Goal: Communication & Community: Ask a question

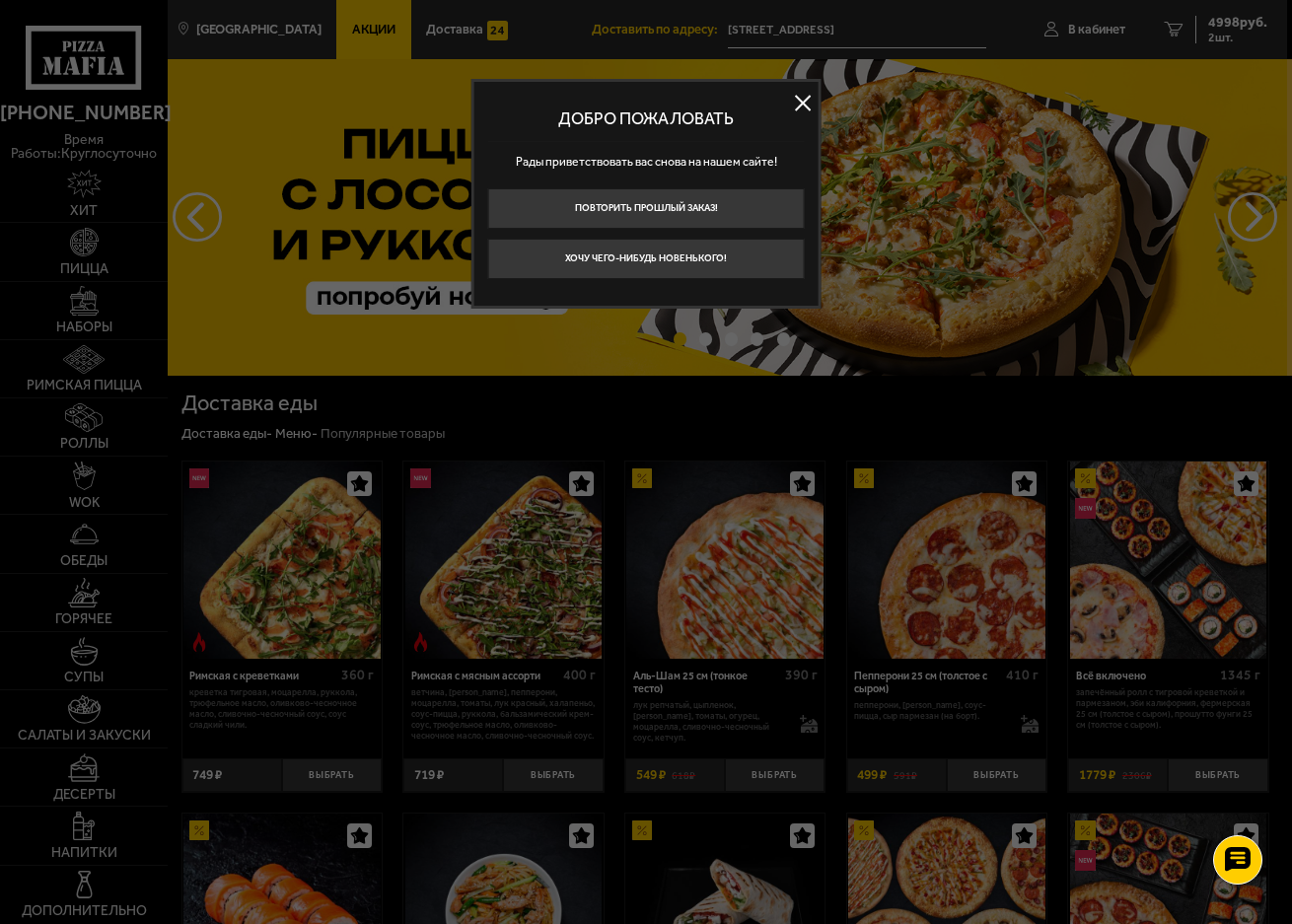
click at [796, 103] on button at bounding box center [803, 104] width 30 height 30
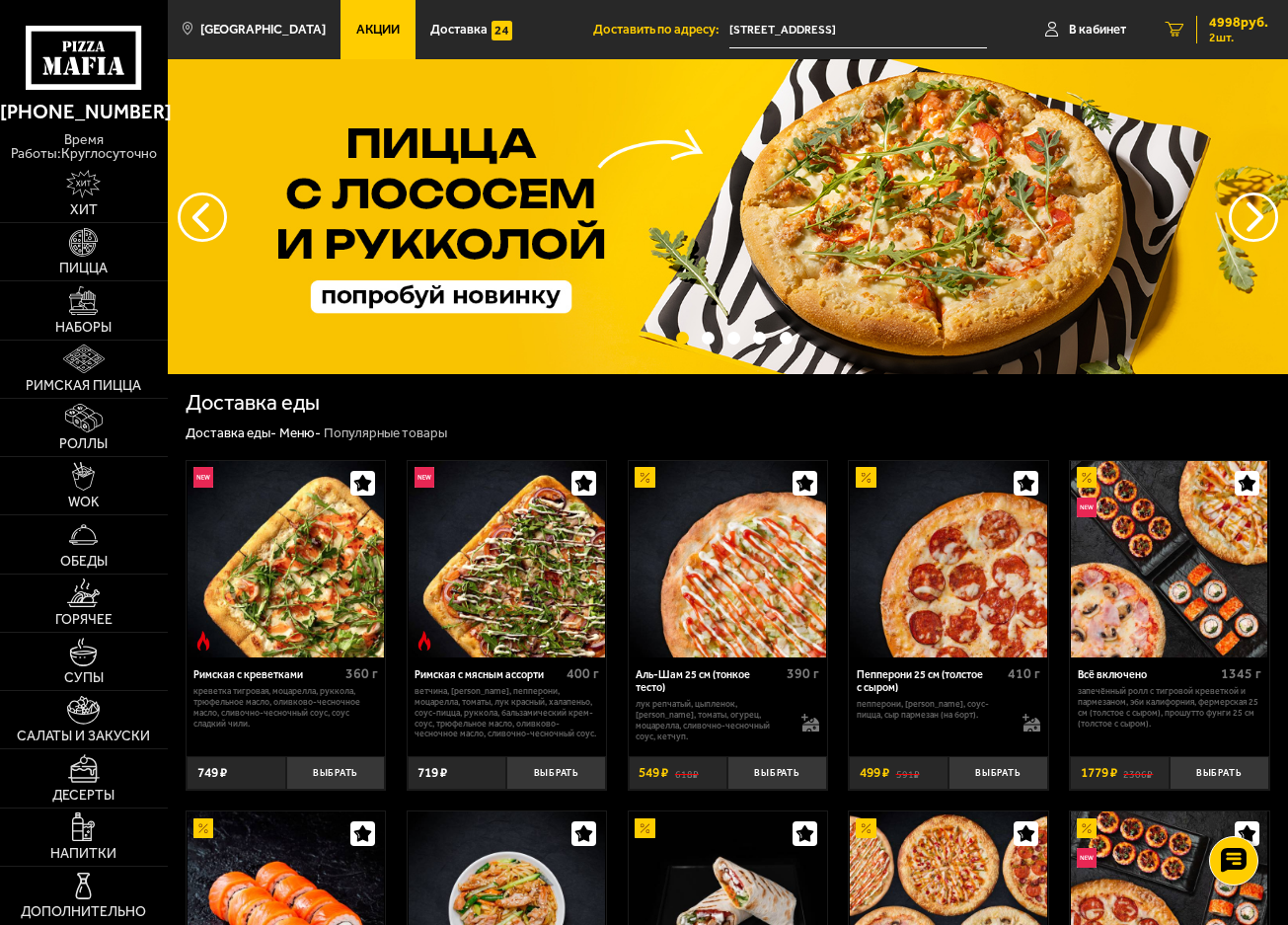
click at [1227, 27] on span "4998 руб." at bounding box center [1238, 23] width 59 height 14
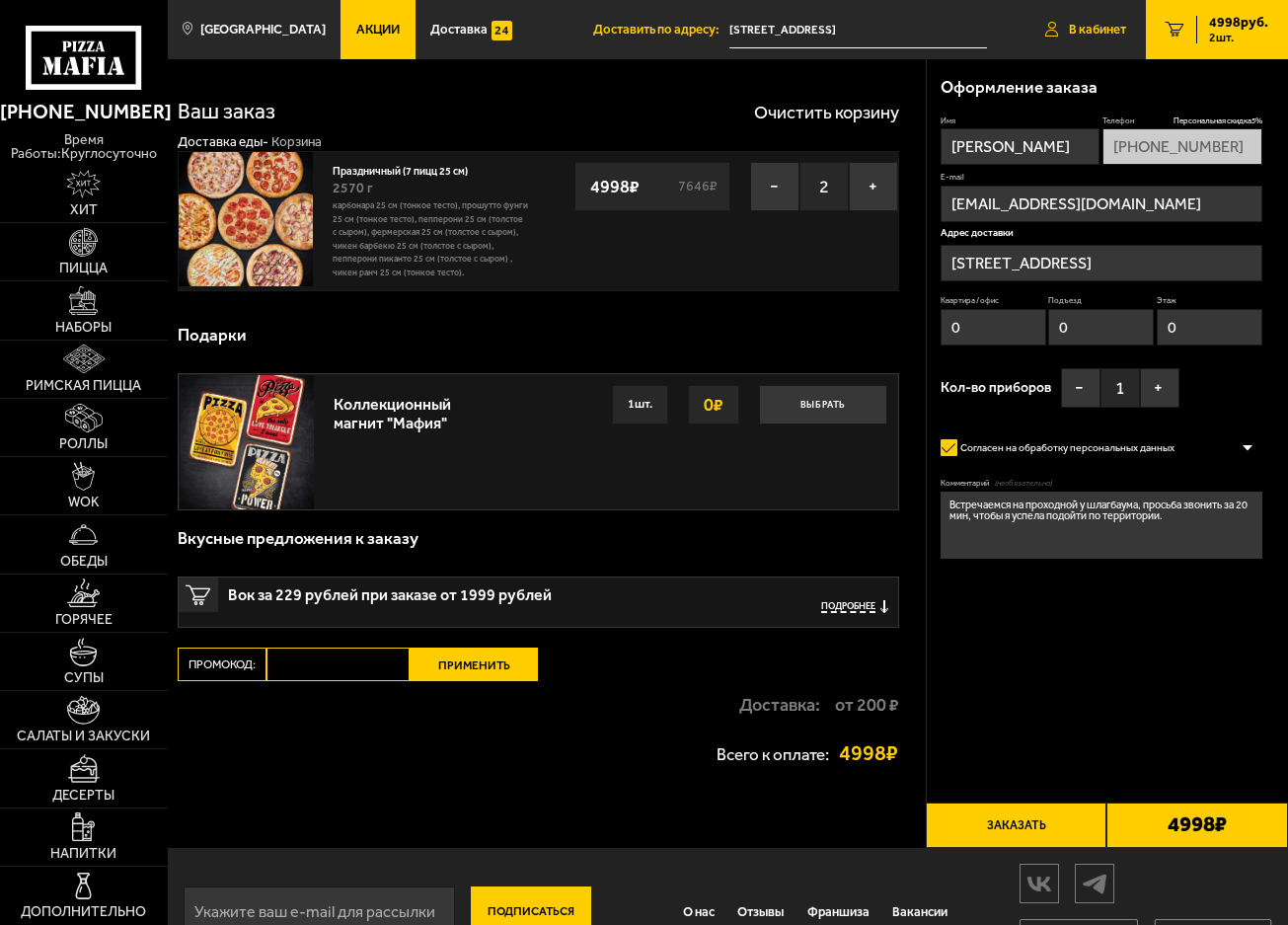
click at [1095, 23] on span "В кабинет" at bounding box center [1098, 29] width 58 height 13
type input "+7 (921) 352-11-94"
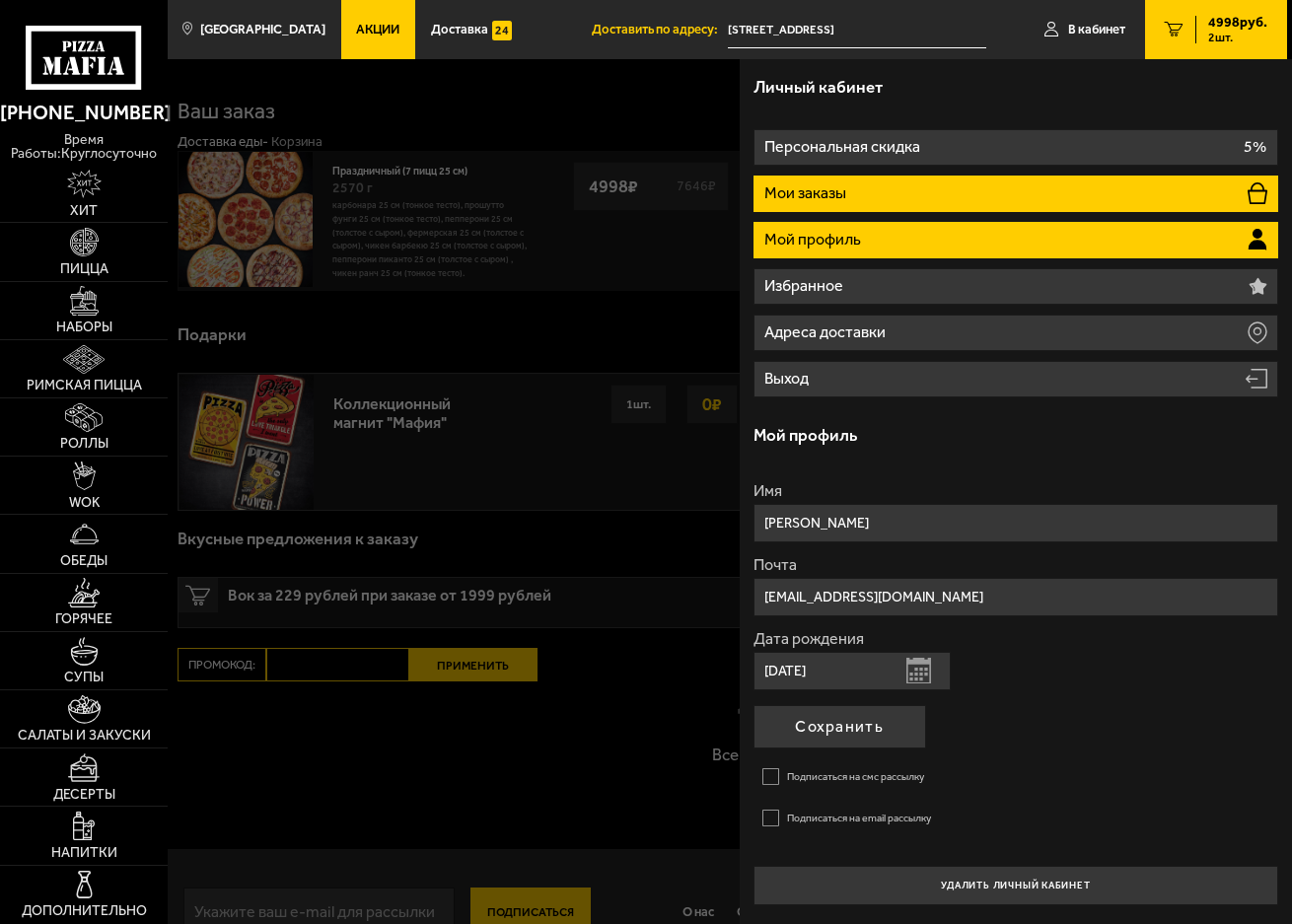
click at [797, 187] on p "Мои заказы" at bounding box center [807, 193] width 85 height 16
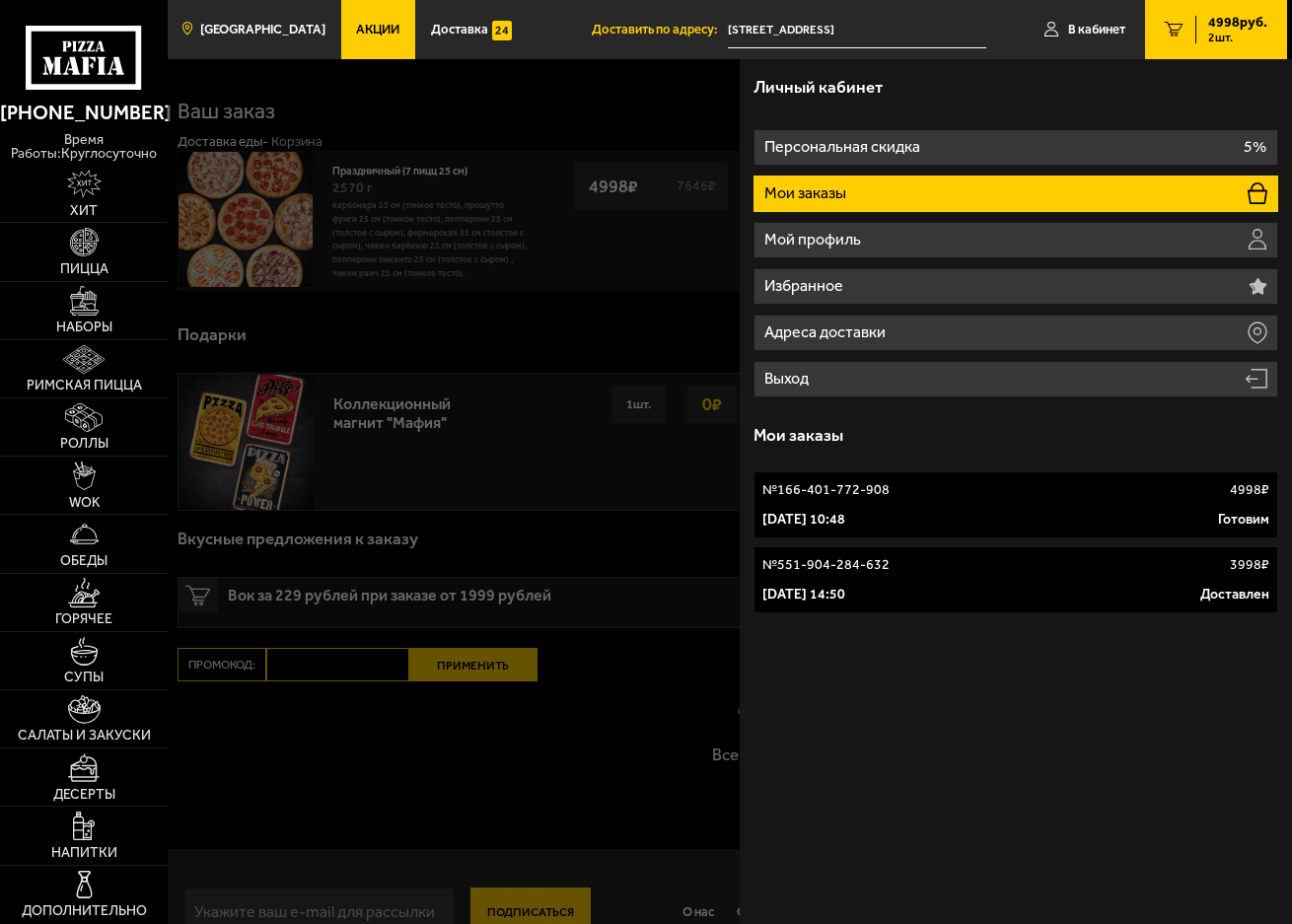
click at [265, 24] on span "[GEOGRAPHIC_DATA]" at bounding box center [263, 29] width 125 height 13
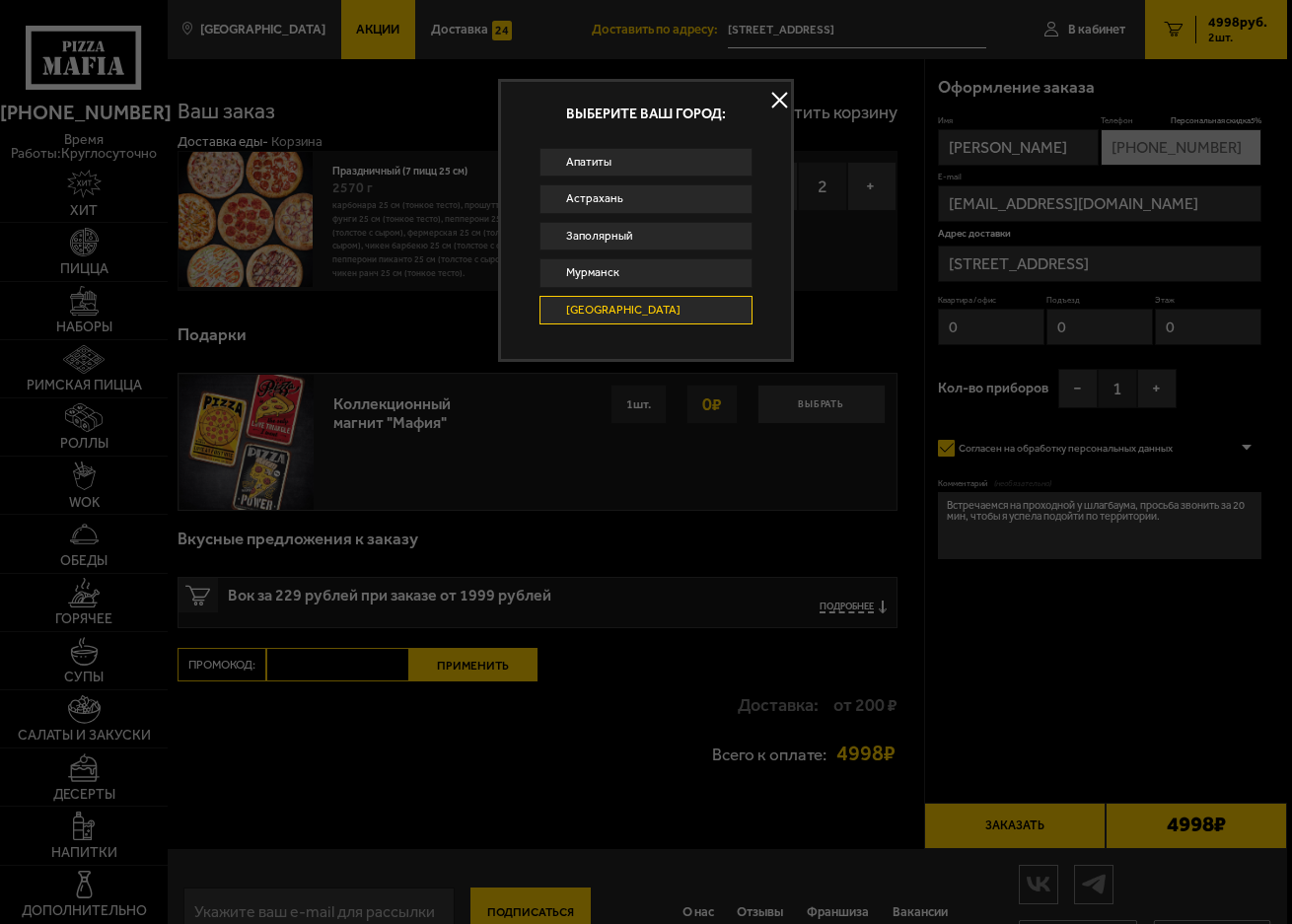
click at [785, 100] on button at bounding box center [779, 101] width 30 height 30
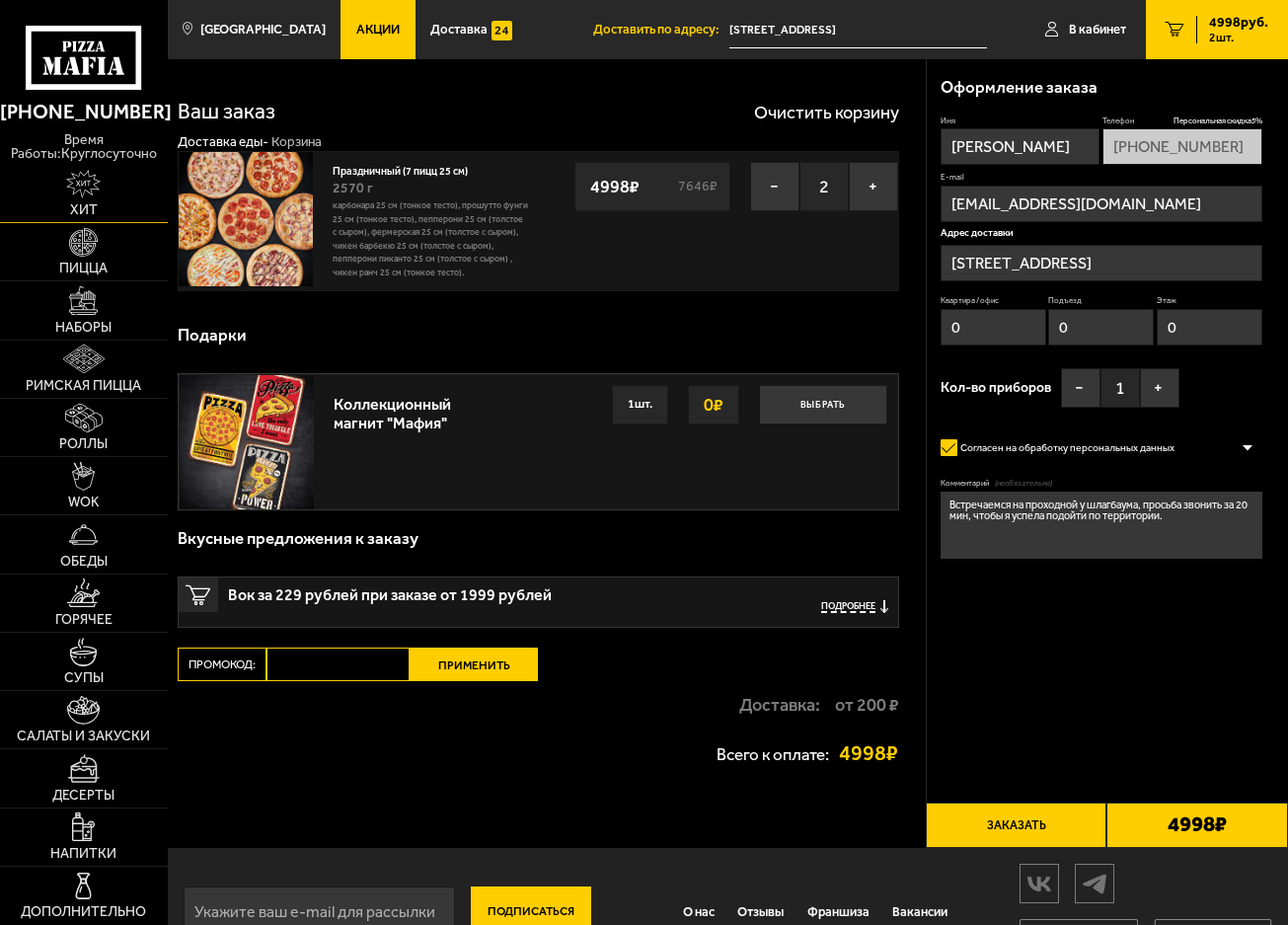
click at [85, 177] on img at bounding box center [83, 183] width 35 height 29
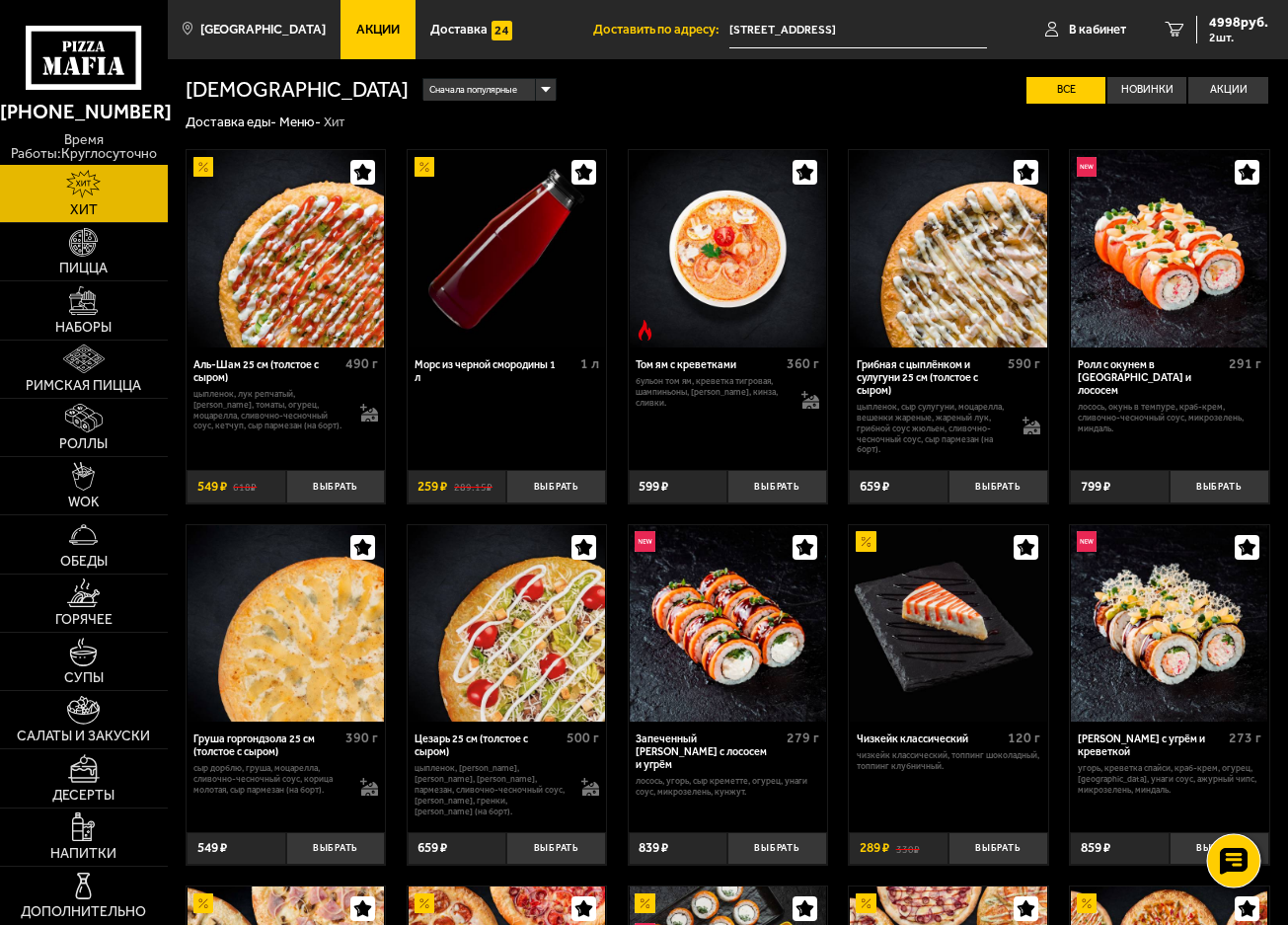
click at [1233, 855] on icon at bounding box center [1233, 861] width 29 height 28
click at [1232, 799] on icon at bounding box center [1233, 801] width 29 height 28
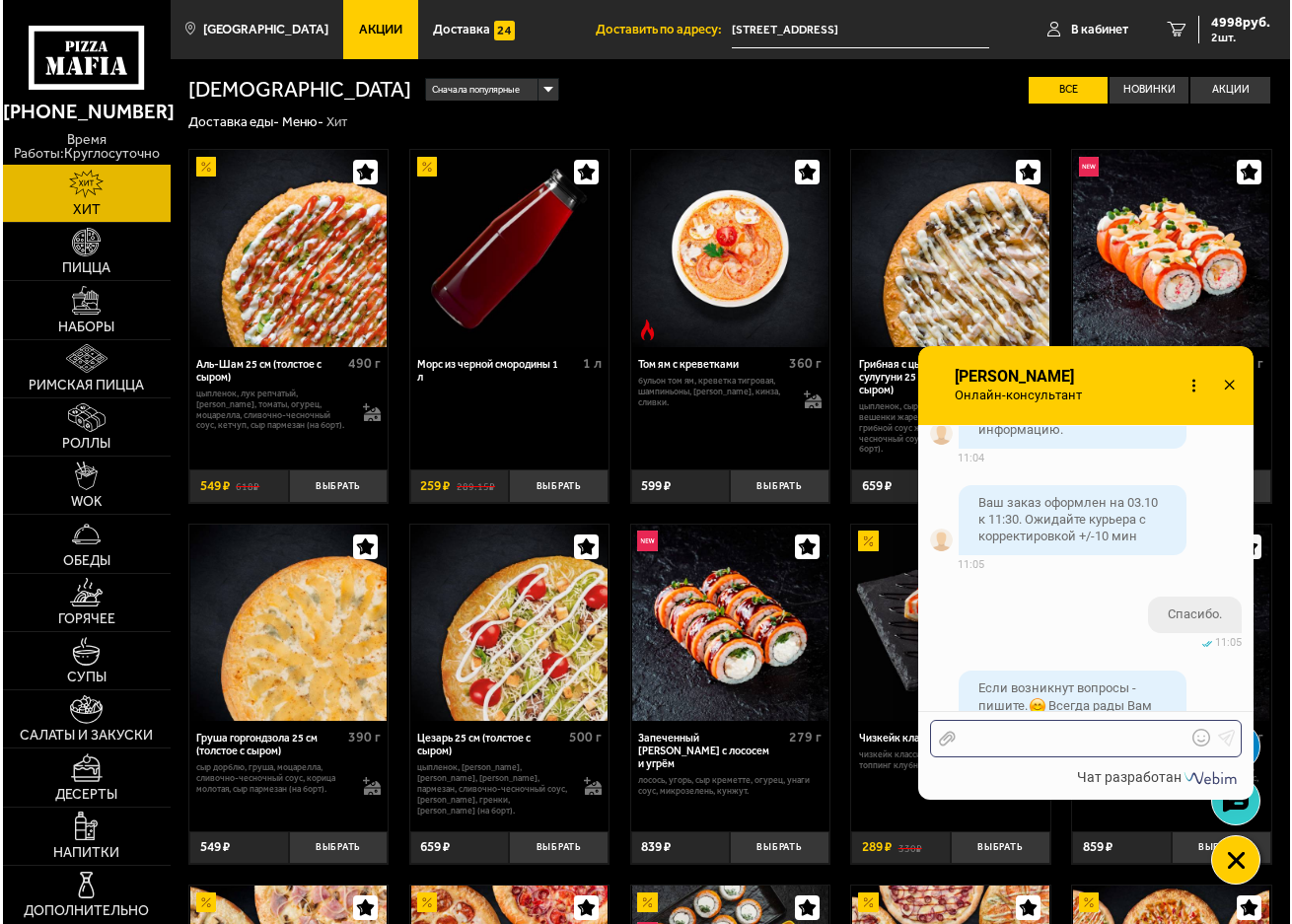
scroll to position [1988, 0]
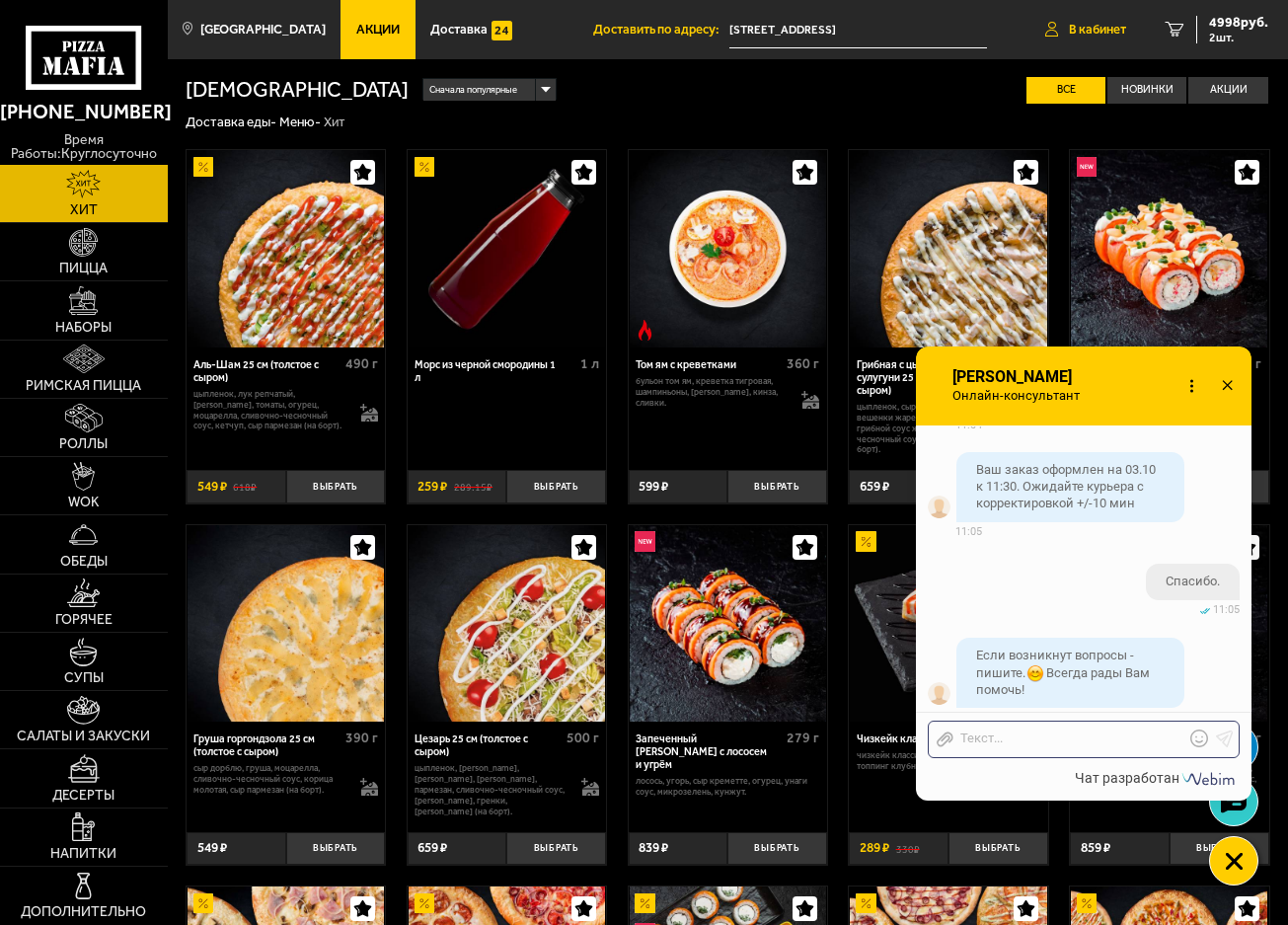
click at [1112, 24] on span "В кабинет" at bounding box center [1098, 29] width 58 height 13
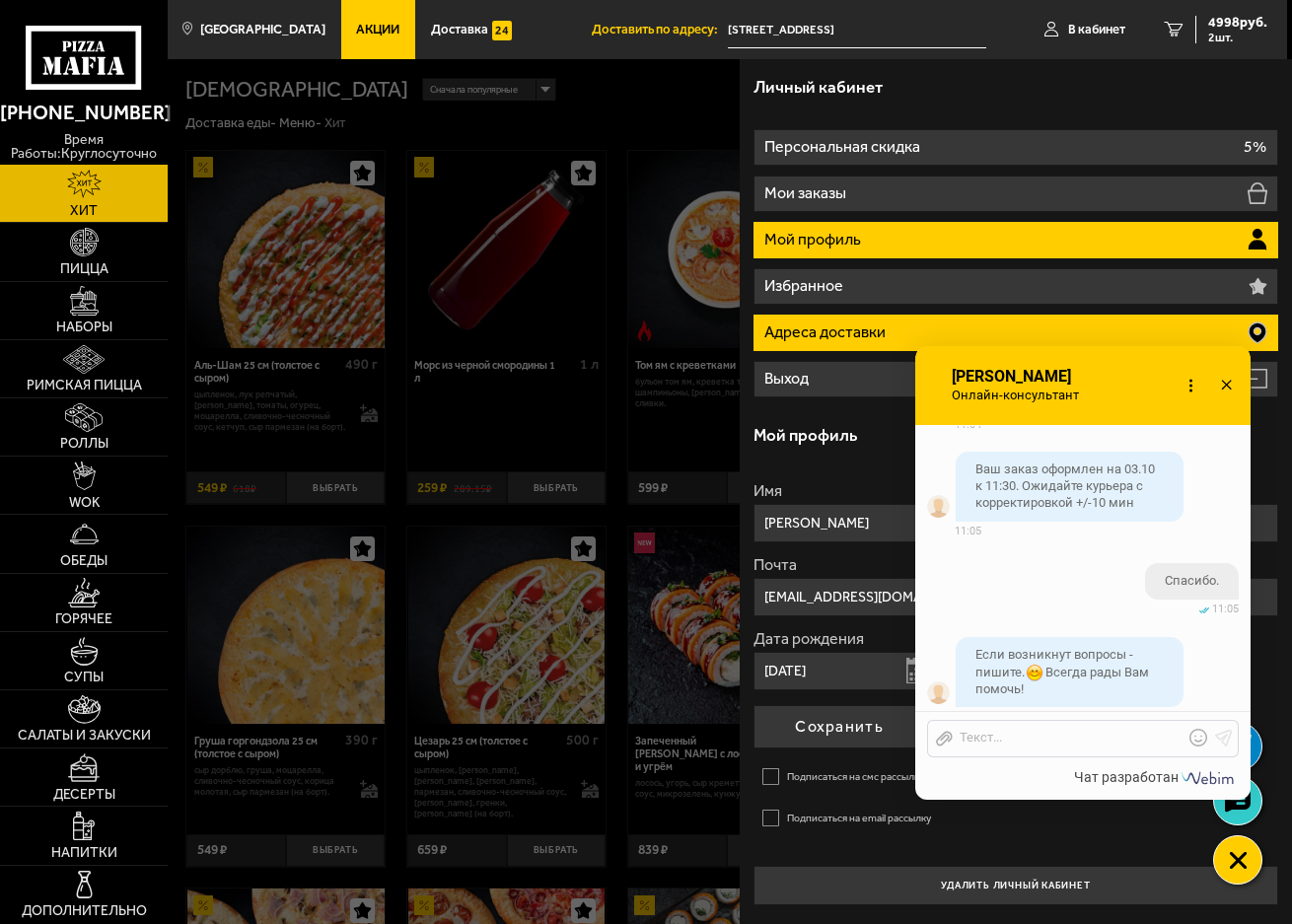
click at [965, 314] on li "Адреса доставки" at bounding box center [1016, 332] width 525 height 37
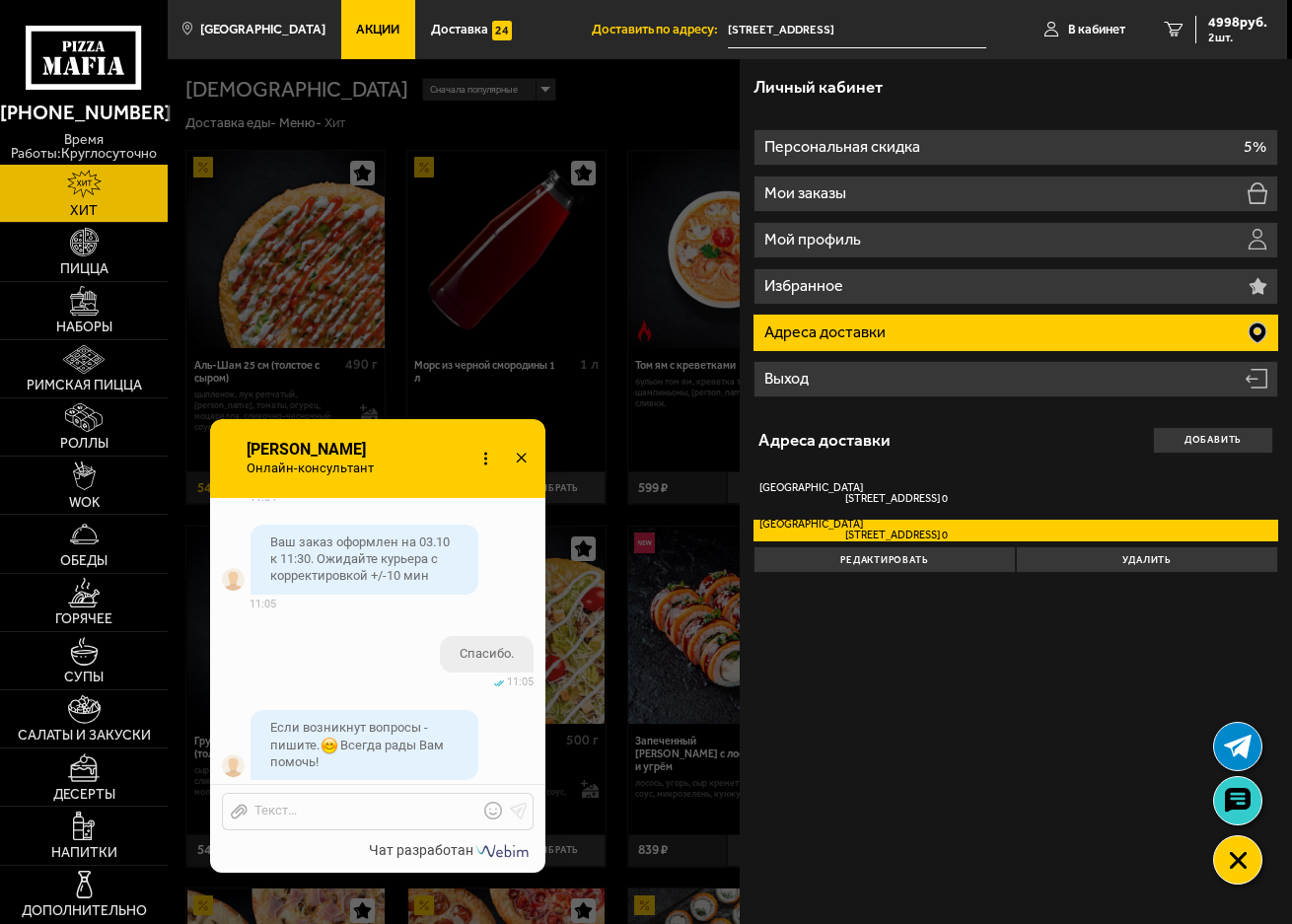
drag, startPoint x: 1102, startPoint y: 379, endPoint x: 397, endPoint y: 451, distance: 708.7
click at [396, 451] on div "Онлайн-консультант Елизавета Онлайн-консультант Набирает Онлайн-консультант" at bounding box center [377, 459] width 335 height 79
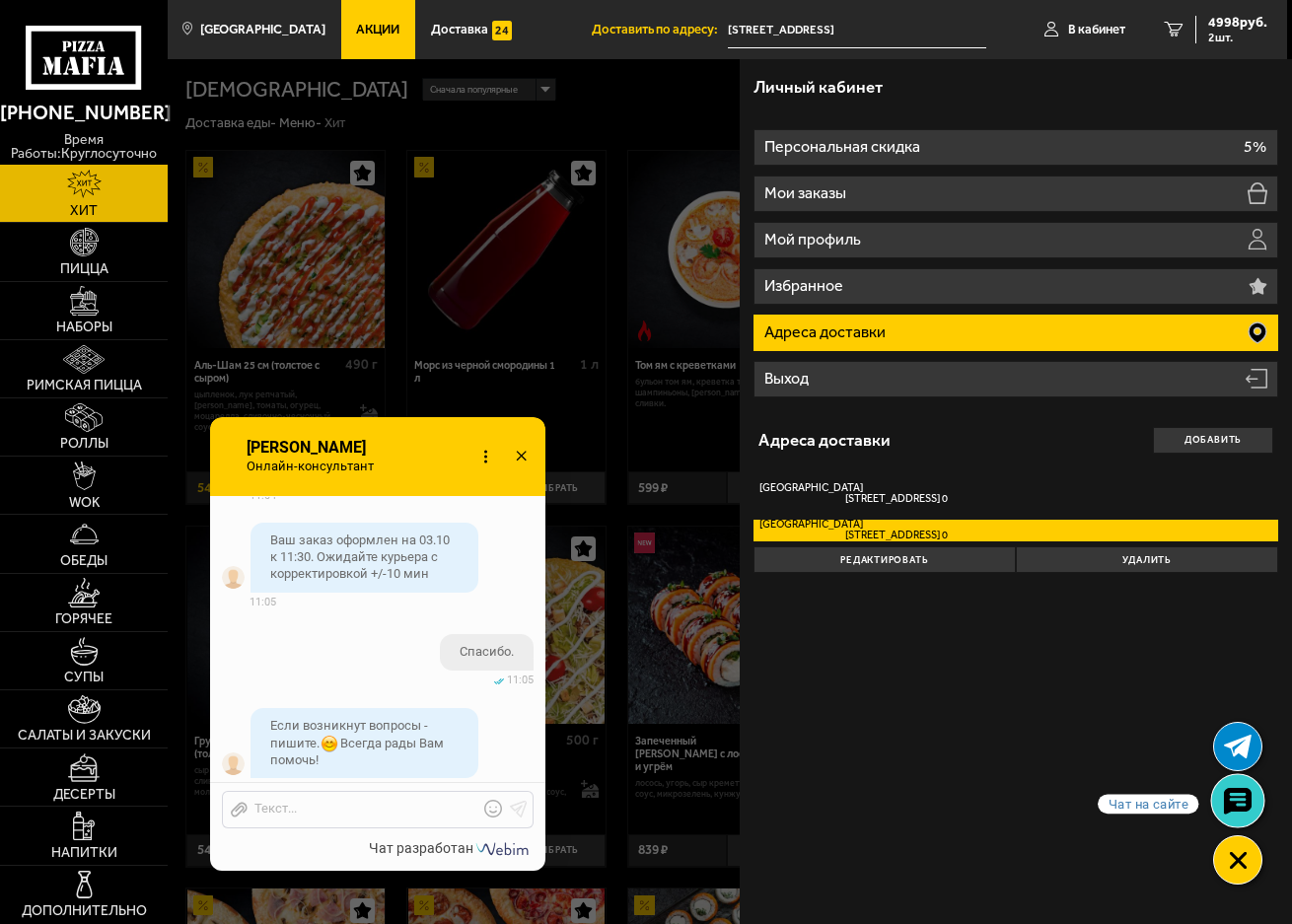
click at [1245, 802] on use at bounding box center [1237, 800] width 29 height 28
click at [519, 451] on icon at bounding box center [521, 457] width 29 height 29
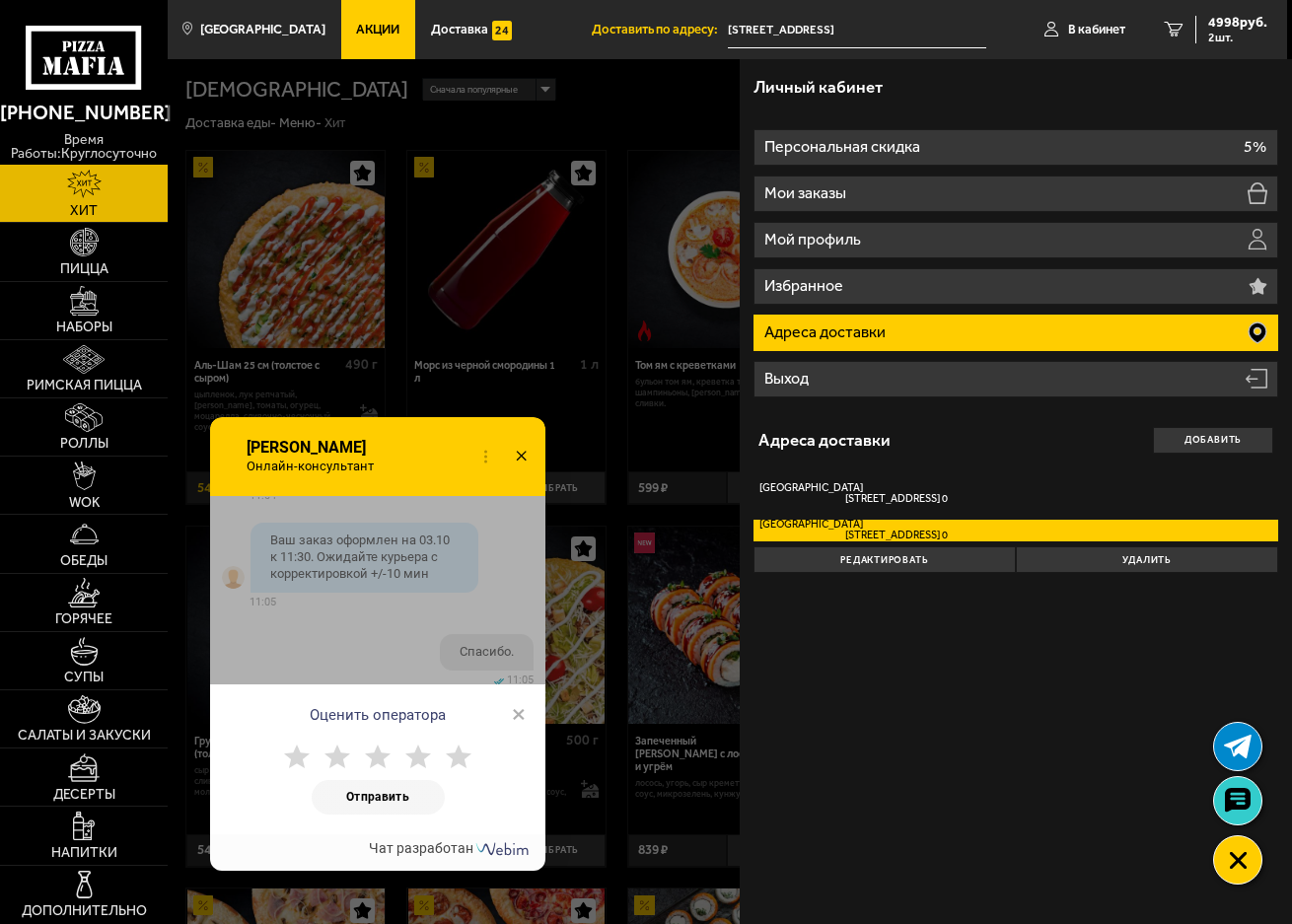
click at [518, 454] on icon at bounding box center [521, 457] width 29 height 29
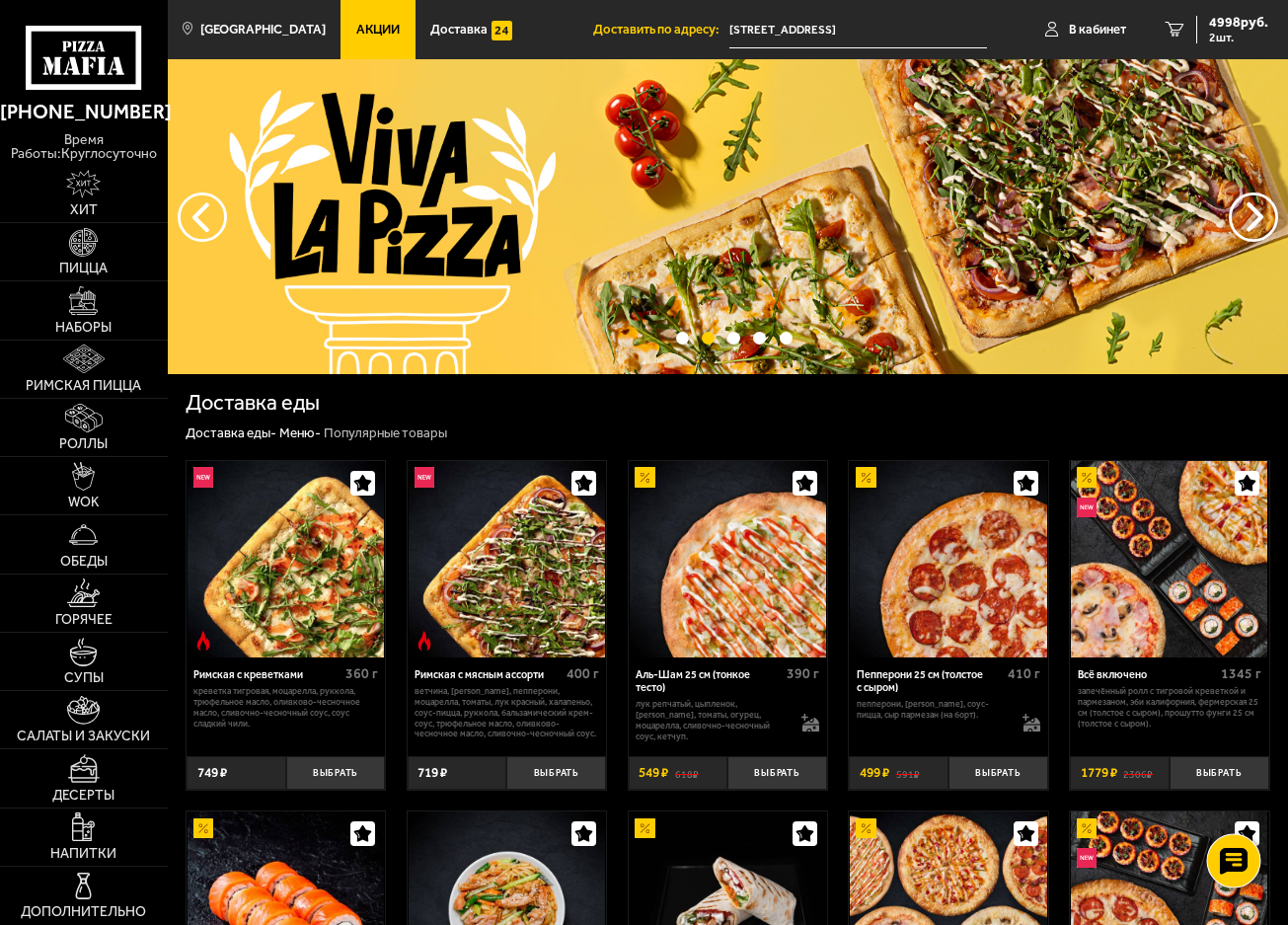
click at [1231, 852] on use at bounding box center [1233, 861] width 29 height 28
click at [1235, 800] on icon at bounding box center [1233, 801] width 29 height 28
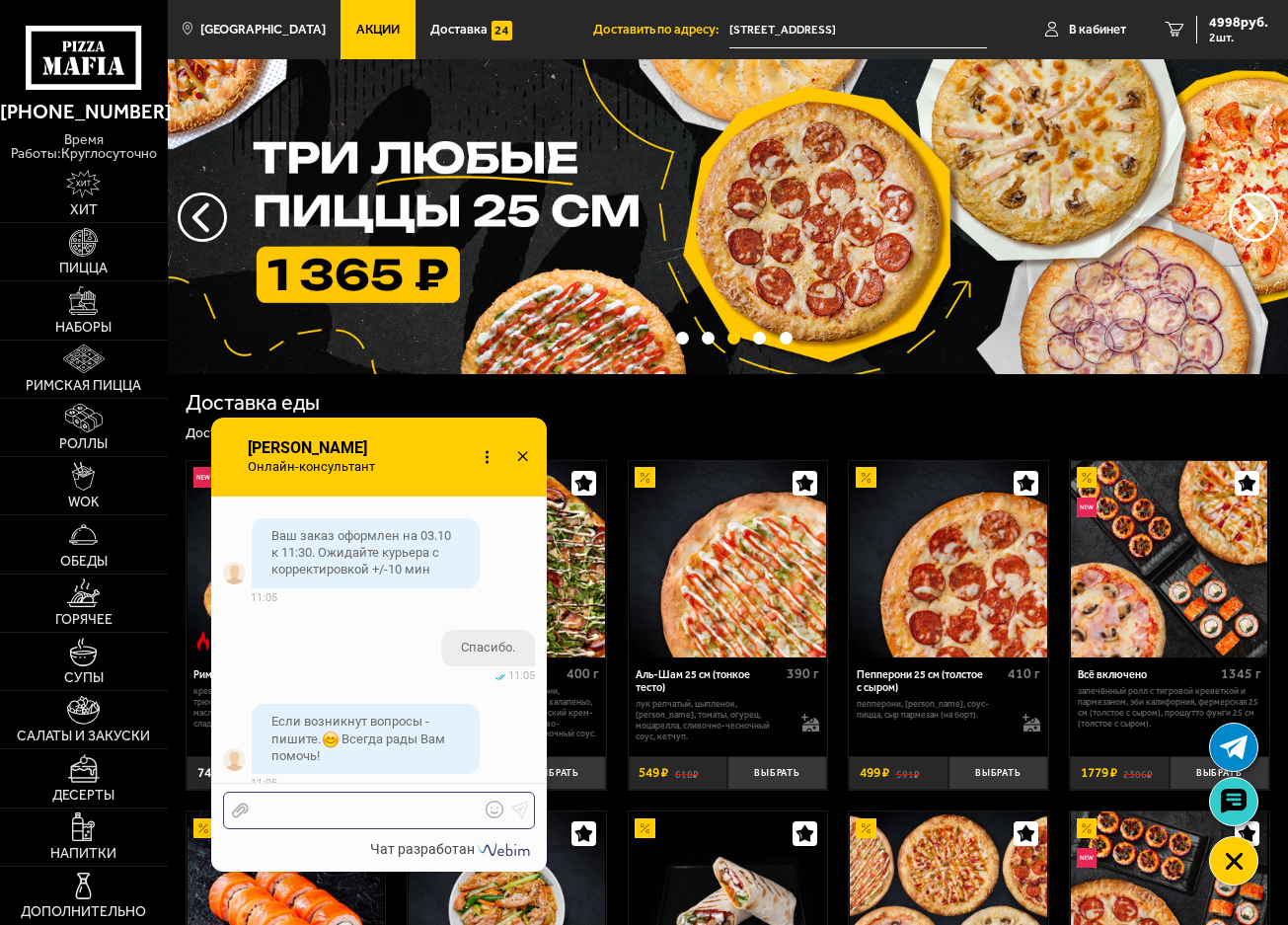
scroll to position [1982, 0]
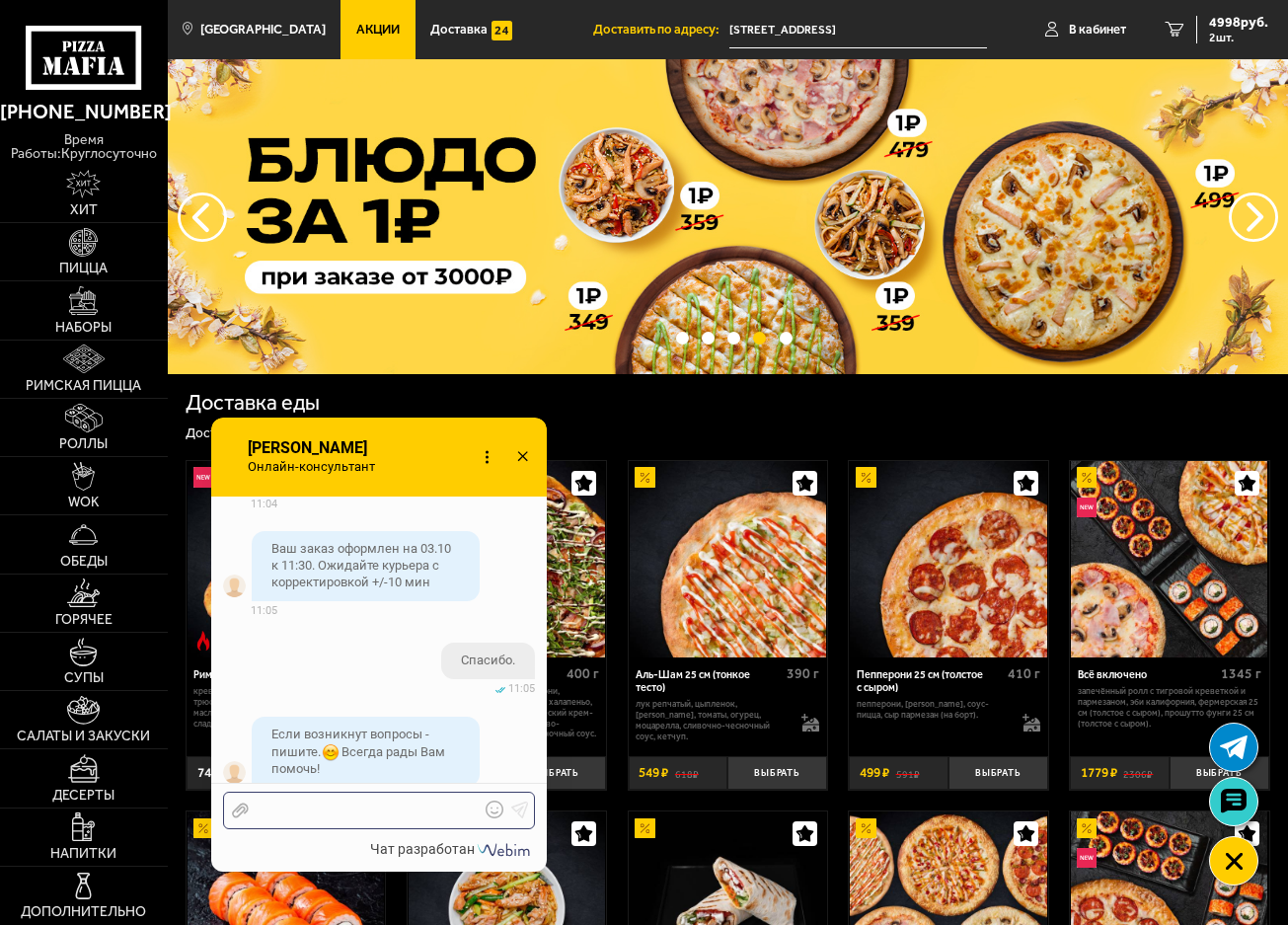
click at [358, 815] on div at bounding box center [364, 810] width 231 height 18
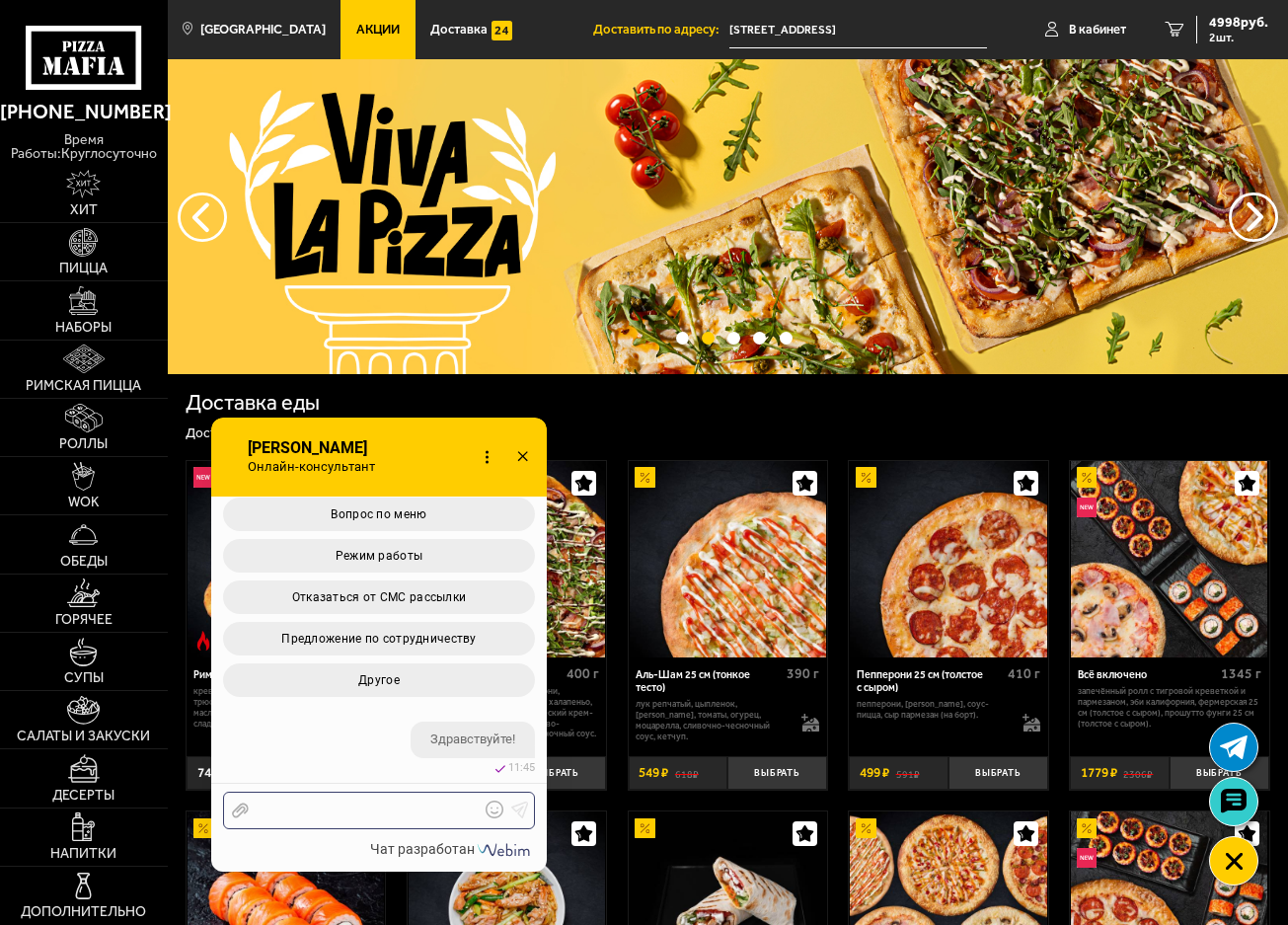
scroll to position [3643, 0]
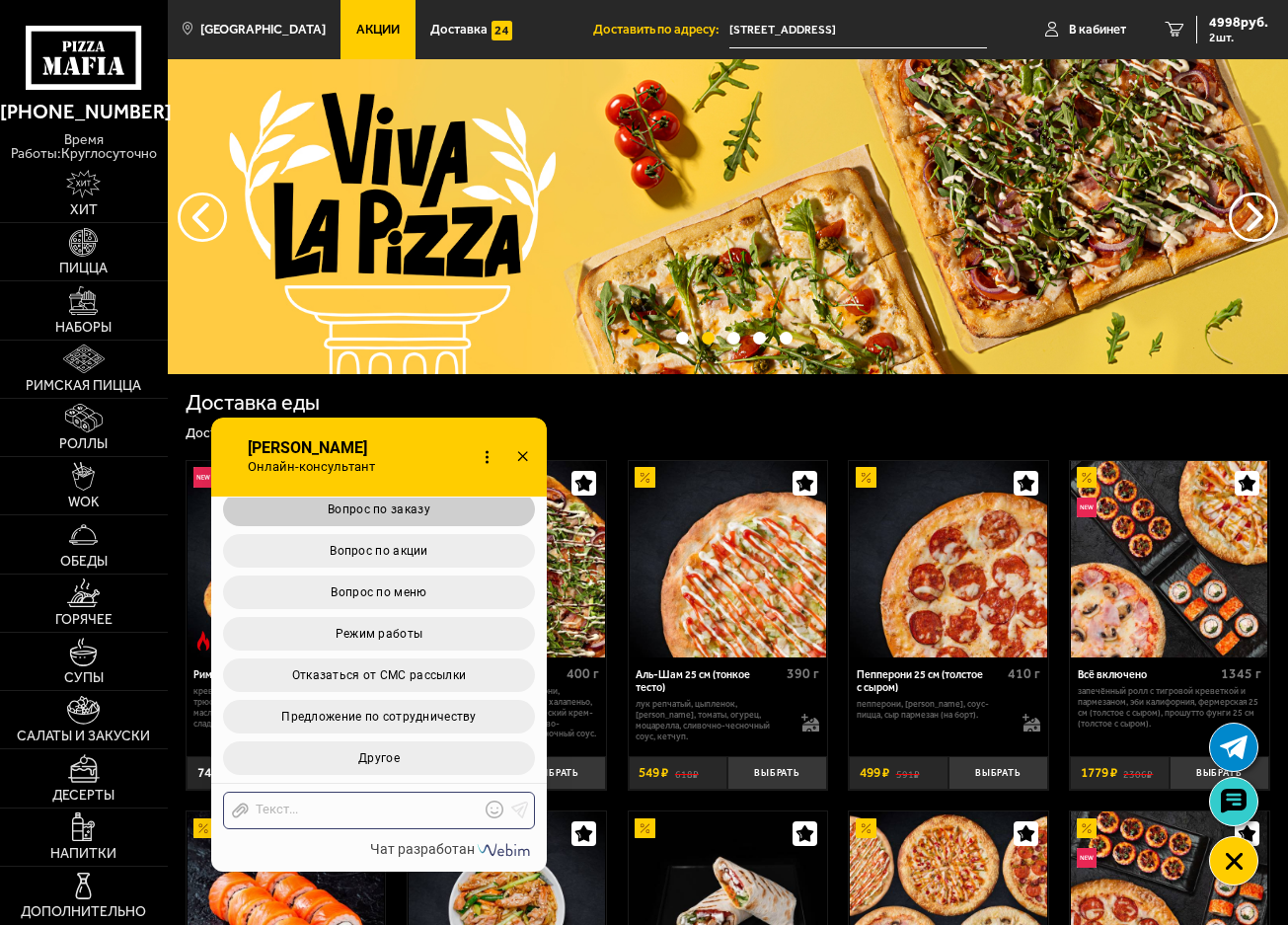
click at [413, 511] on span "Вопрос по заказу" at bounding box center [379, 510] width 103 height 14
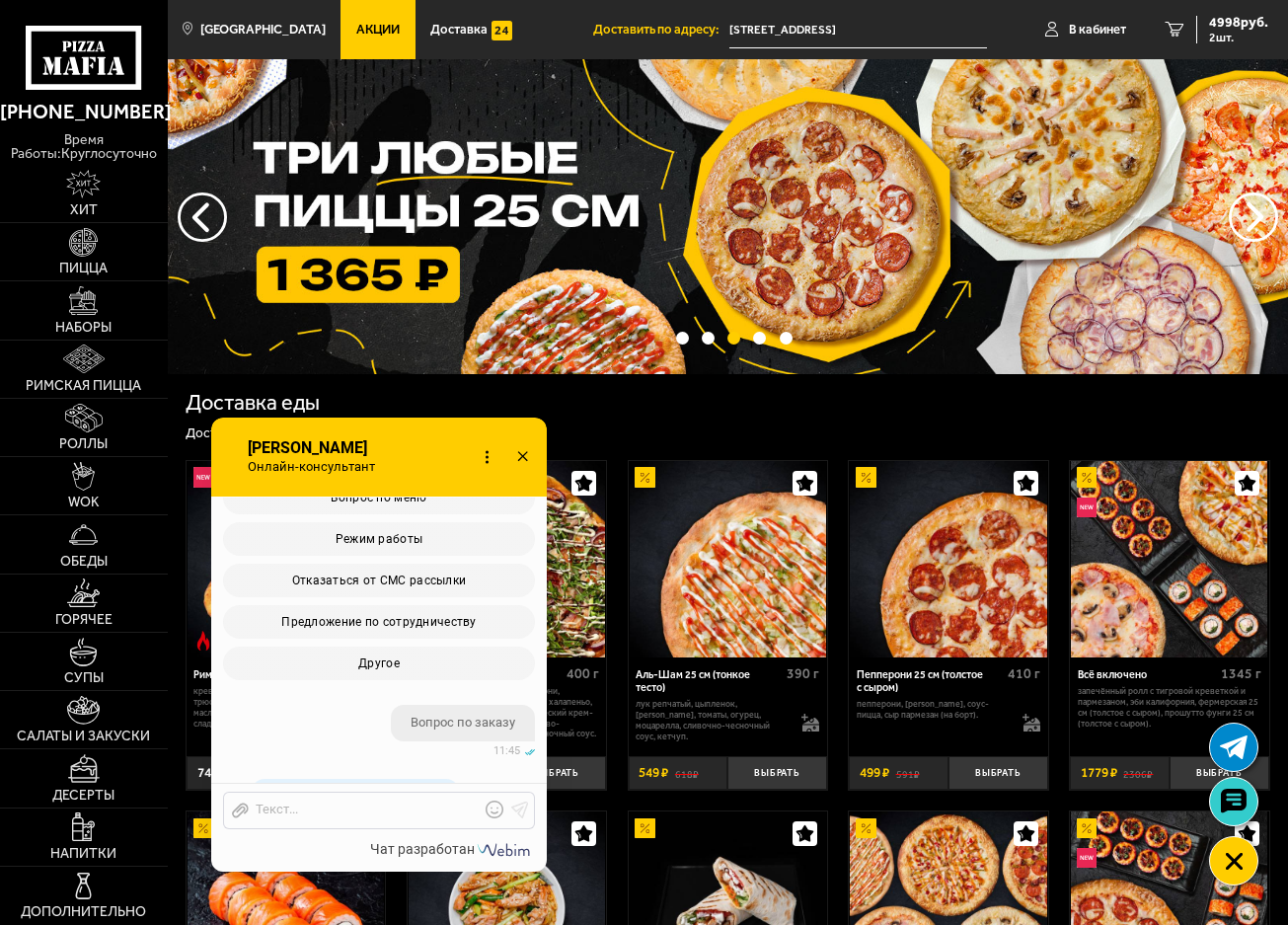
scroll to position [4094, 0]
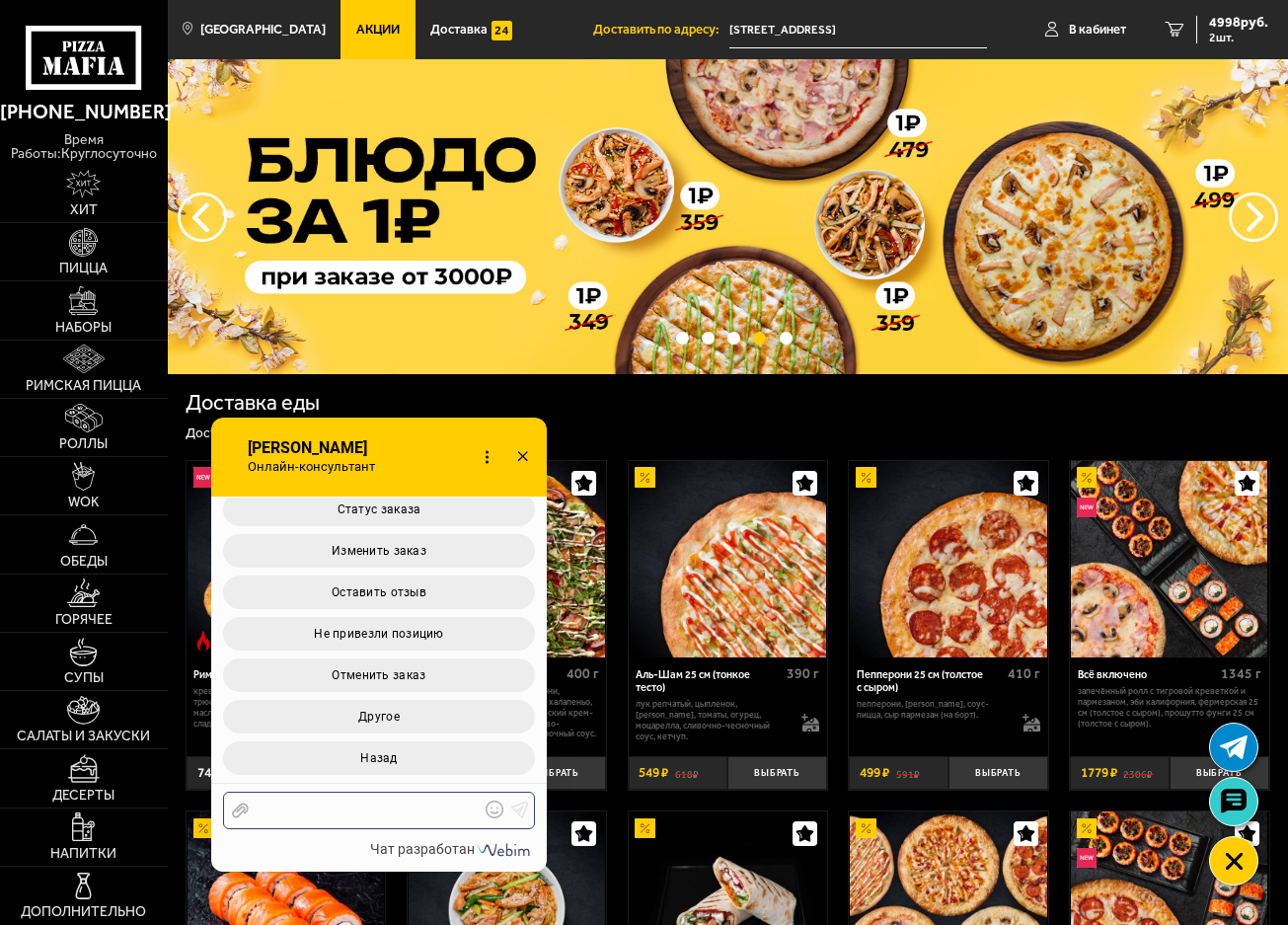
click at [343, 814] on div at bounding box center [364, 810] width 231 height 18
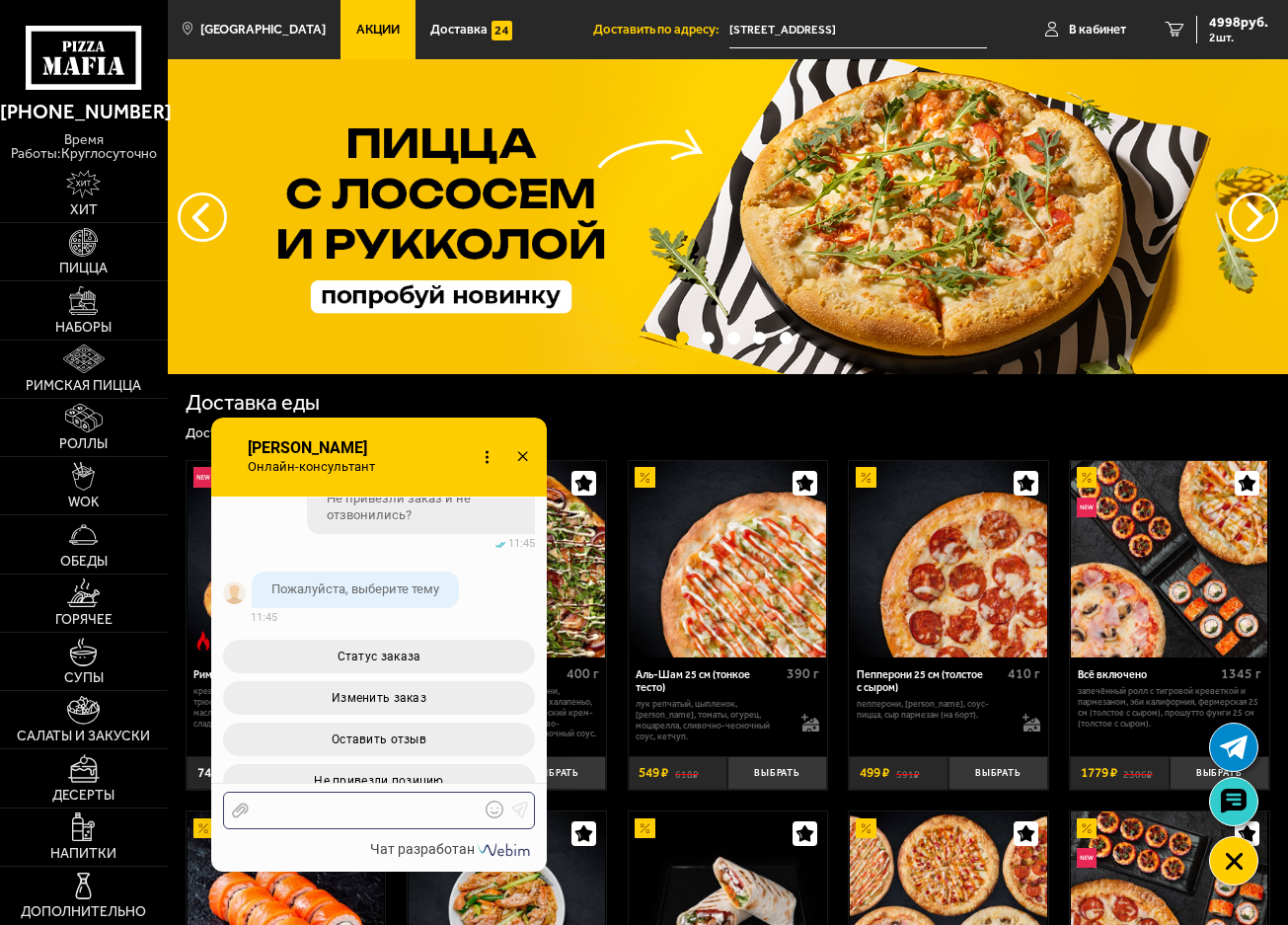
scroll to position [4468, 0]
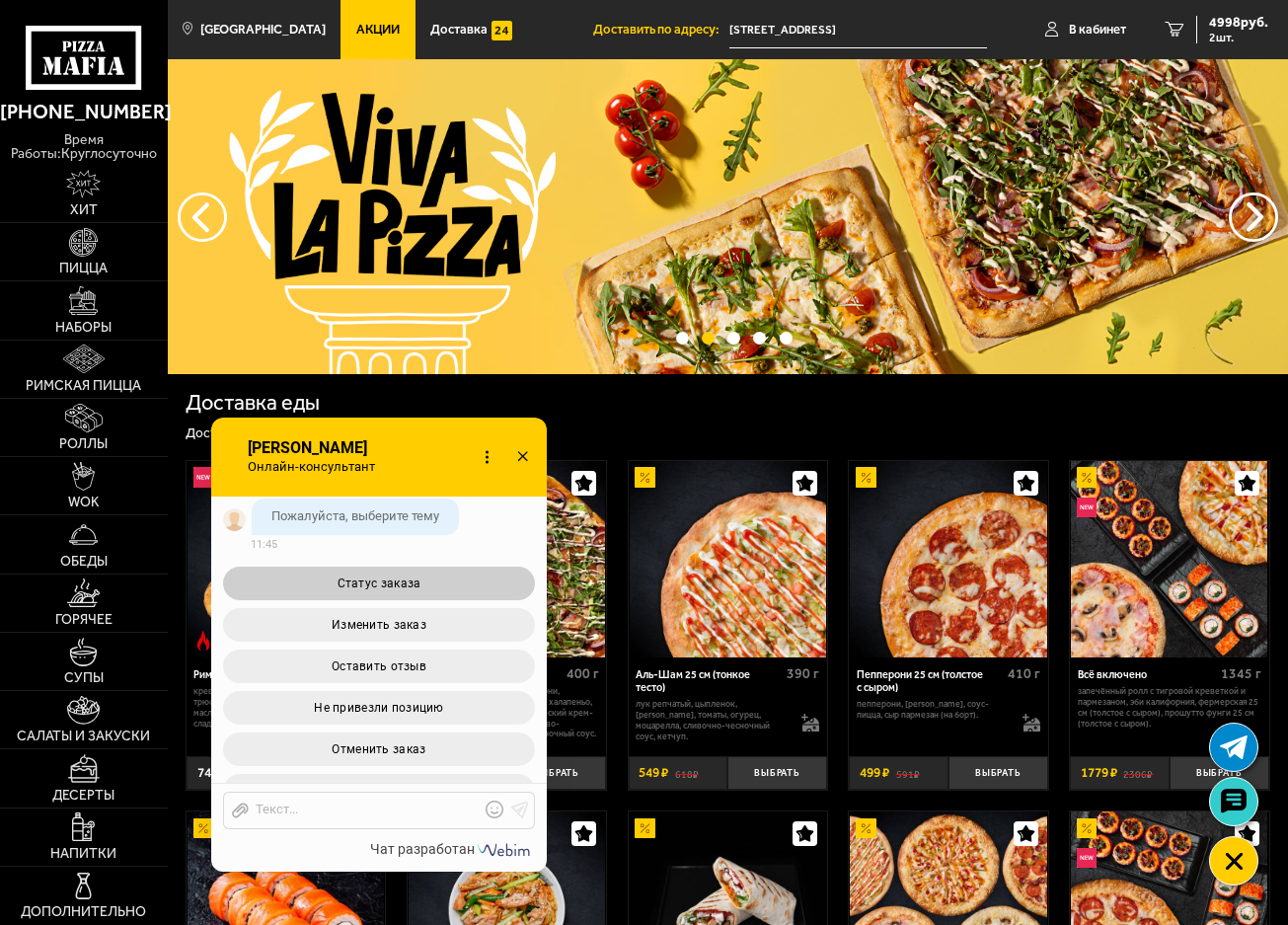
click at [384, 590] on span "Статус заказа" at bounding box center [379, 583] width 84 height 14
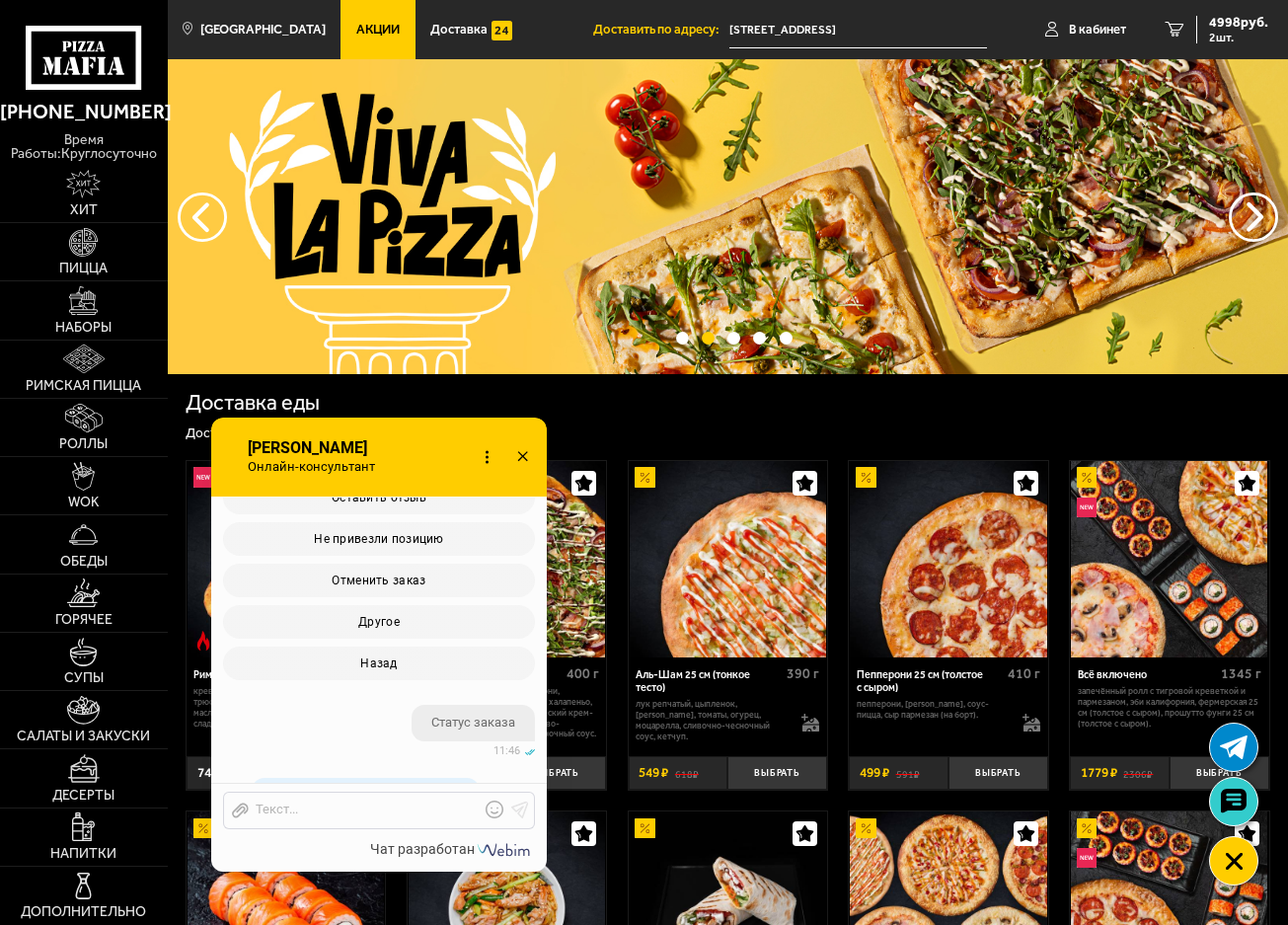
scroll to position [4808, 0]
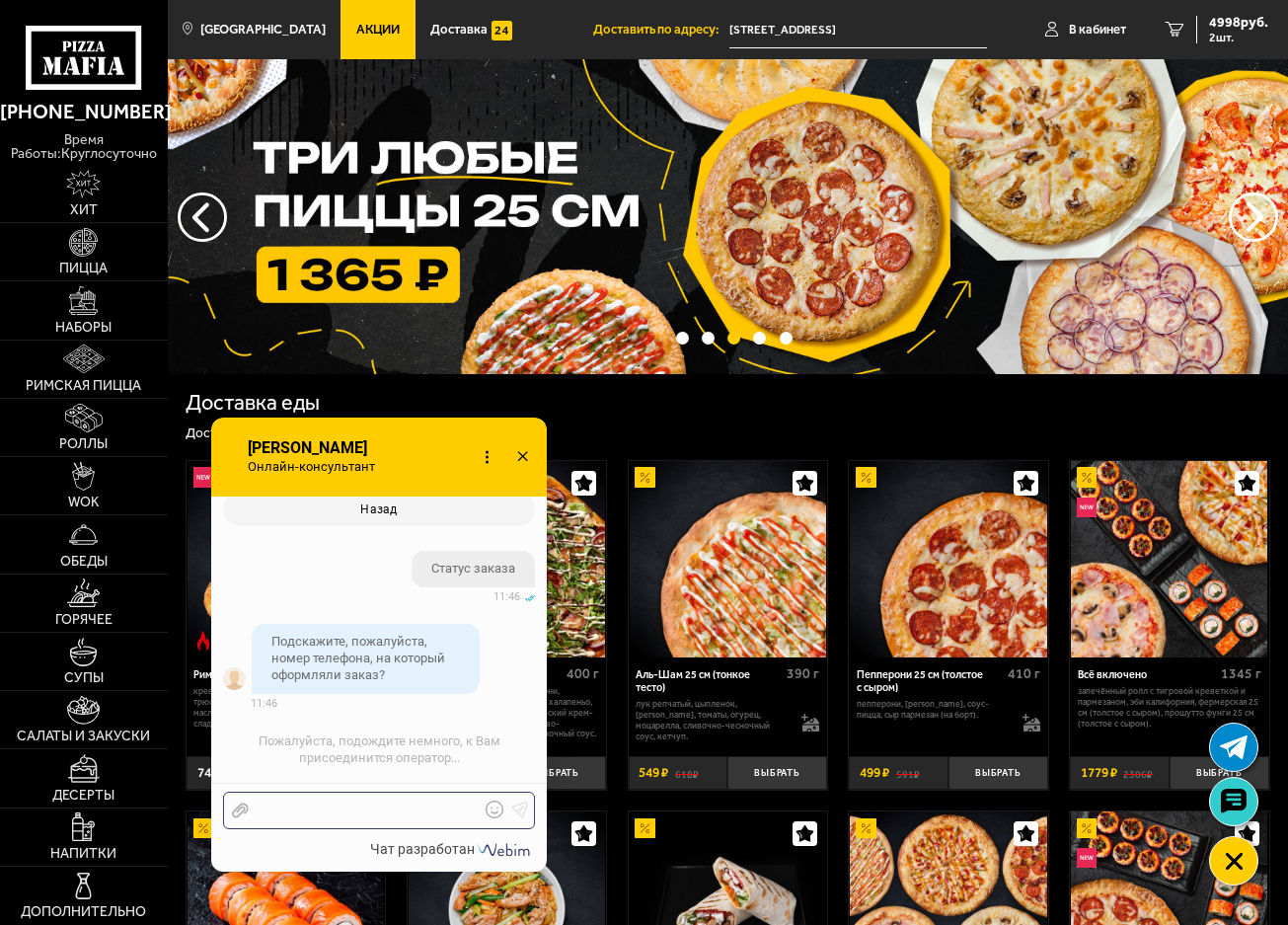
click at [346, 812] on div at bounding box center [364, 810] width 231 height 18
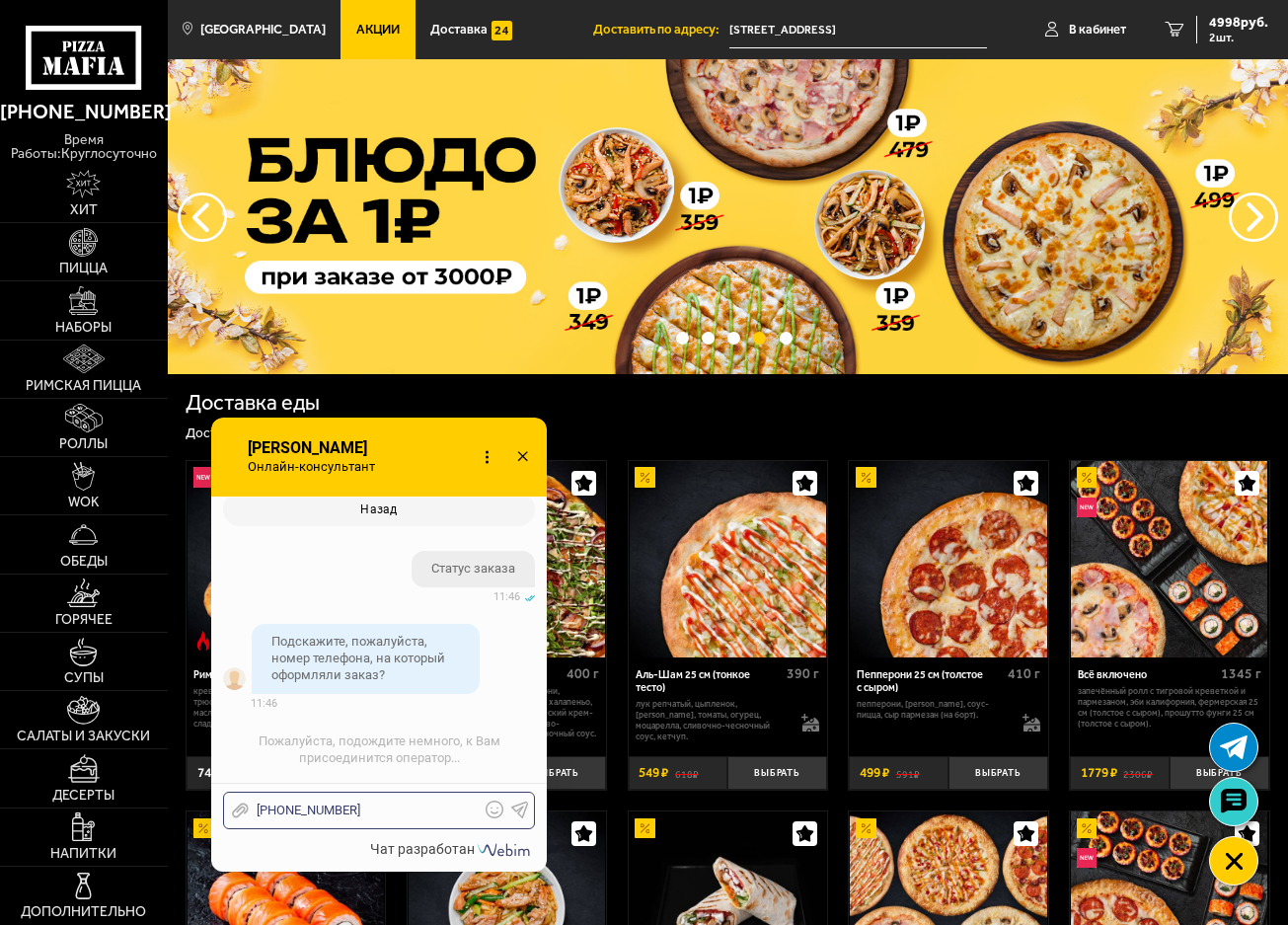
click at [514, 809] on use at bounding box center [521, 809] width 17 height 17
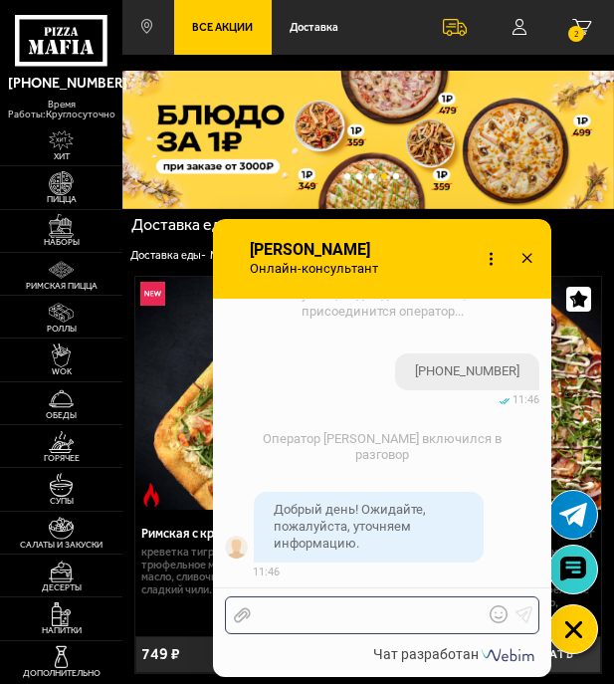
scroll to position [5148, 0]
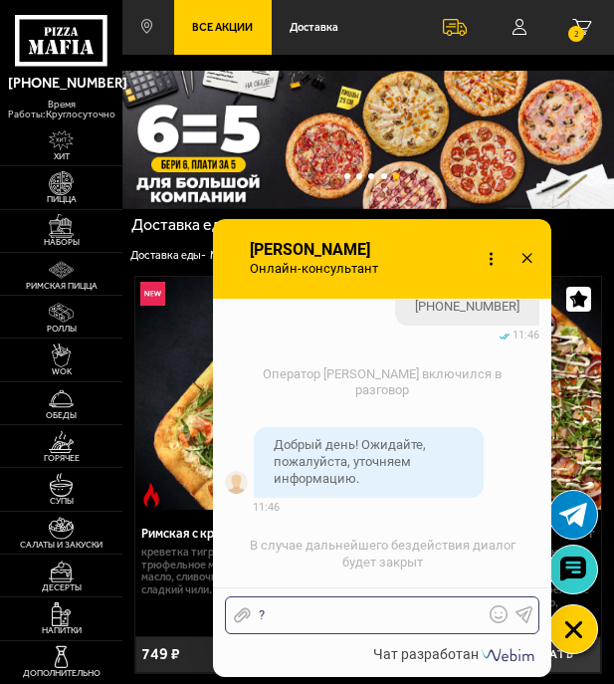
click at [525, 611] on icon at bounding box center [525, 614] width 18 height 18
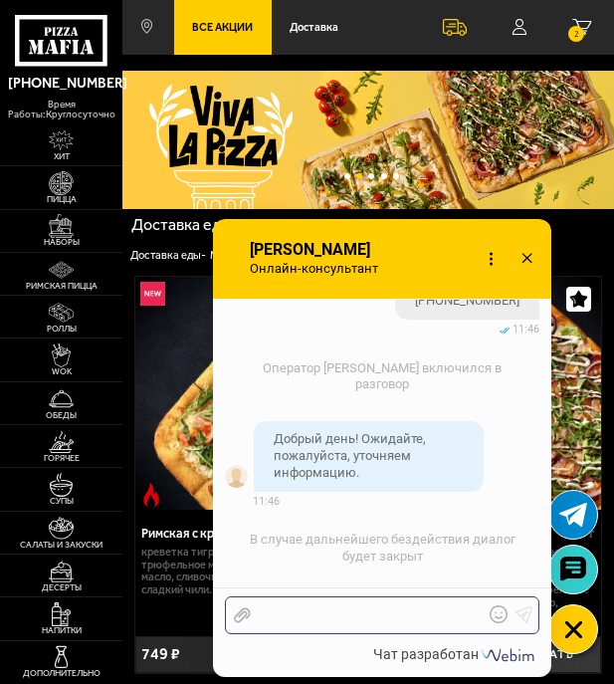
scroll to position [5367, 0]
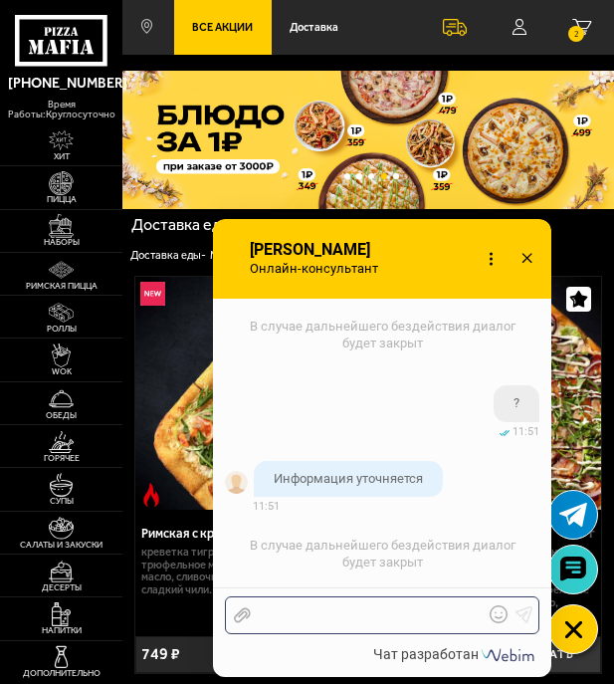
click at [373, 616] on div at bounding box center [367, 615] width 233 height 18
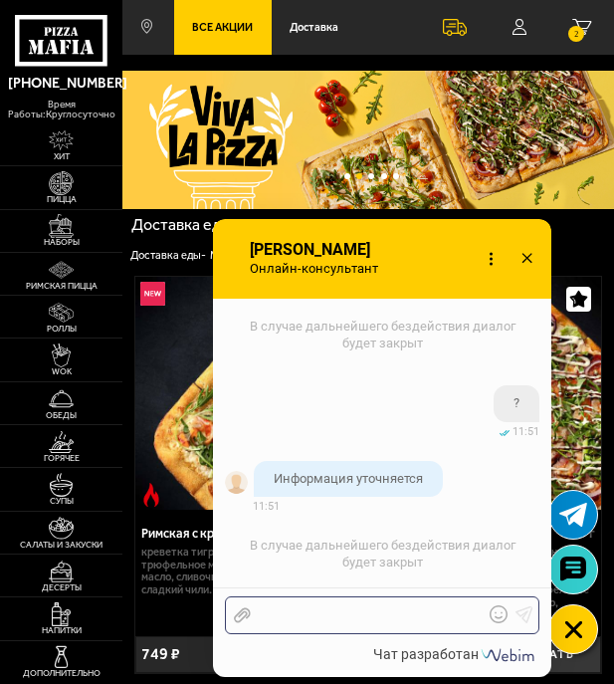
click at [334, 614] on div at bounding box center [367, 615] width 233 height 18
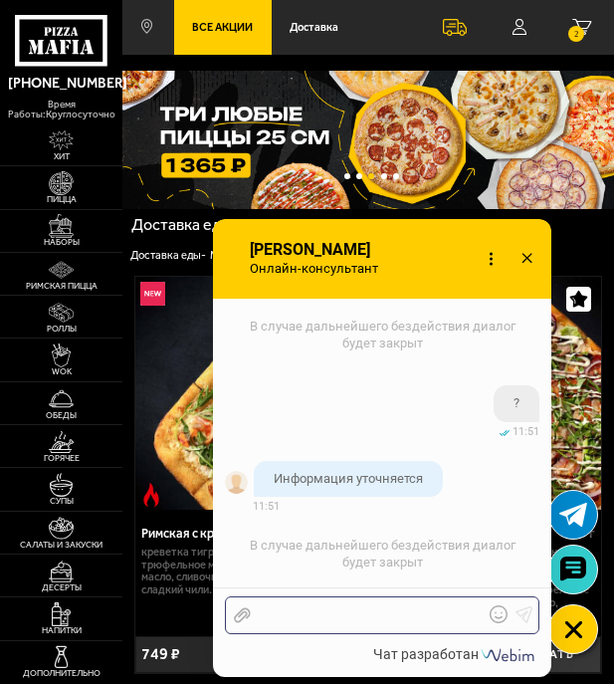
click at [384, 616] on div at bounding box center [367, 615] width 233 height 18
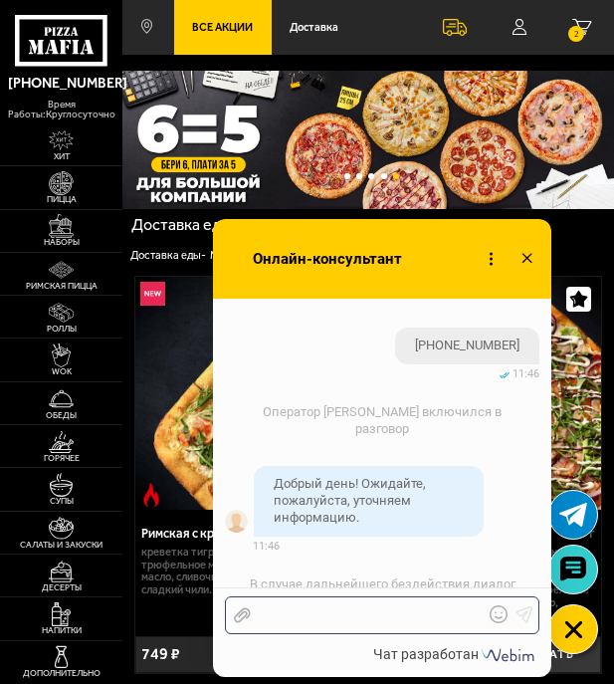
scroll to position [5899, 0]
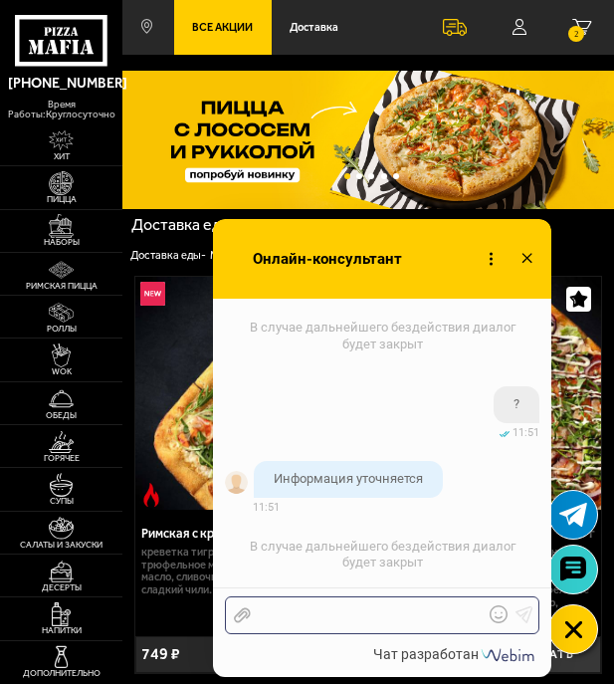
click at [363, 613] on div at bounding box center [367, 615] width 233 height 18
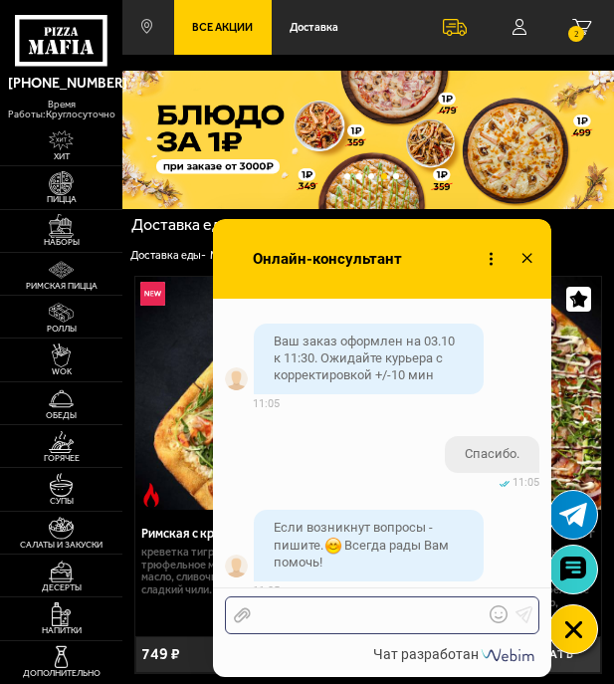
scroll to position [2495, 0]
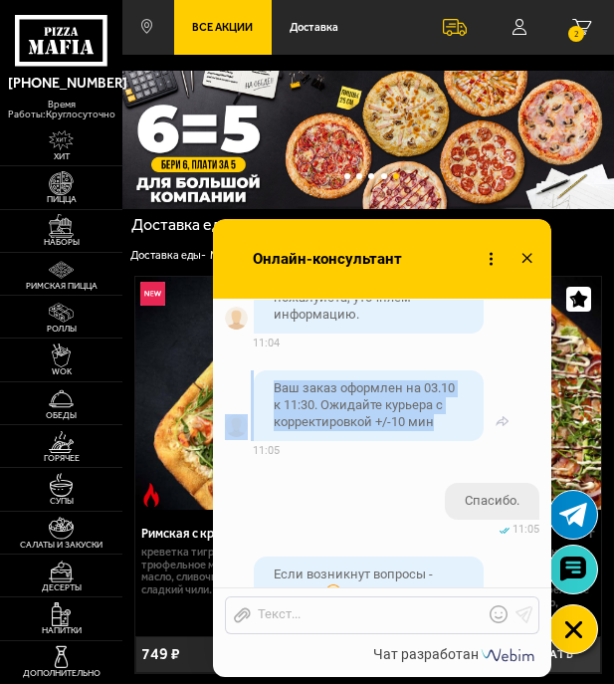
drag, startPoint x: 232, startPoint y: 352, endPoint x: 473, endPoint y: 404, distance: 246.3
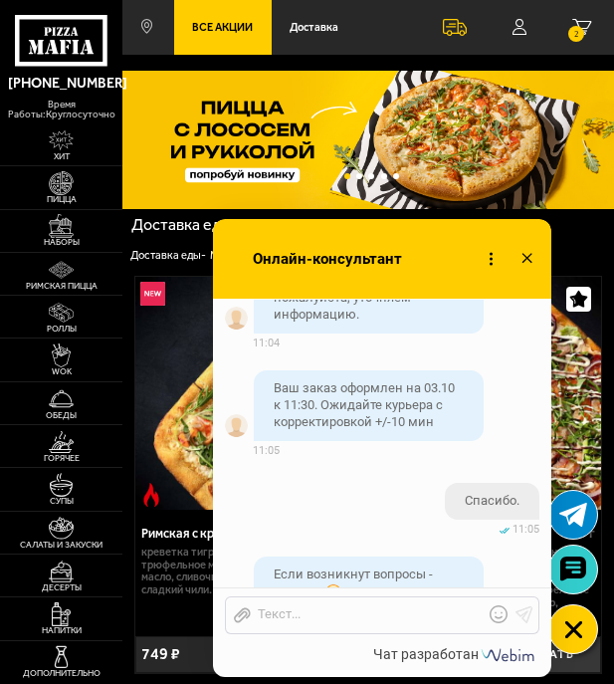
drag, startPoint x: 473, startPoint y: 404, endPoint x: 364, endPoint y: 476, distance: 130.0
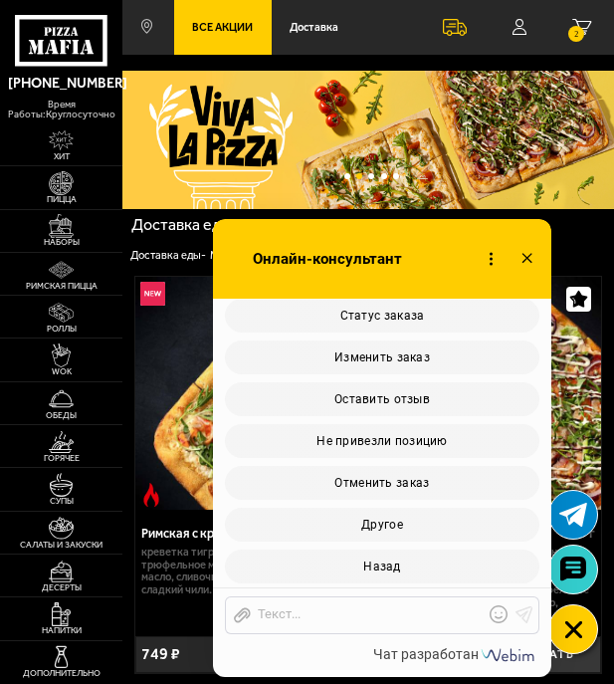
scroll to position [5899, 0]
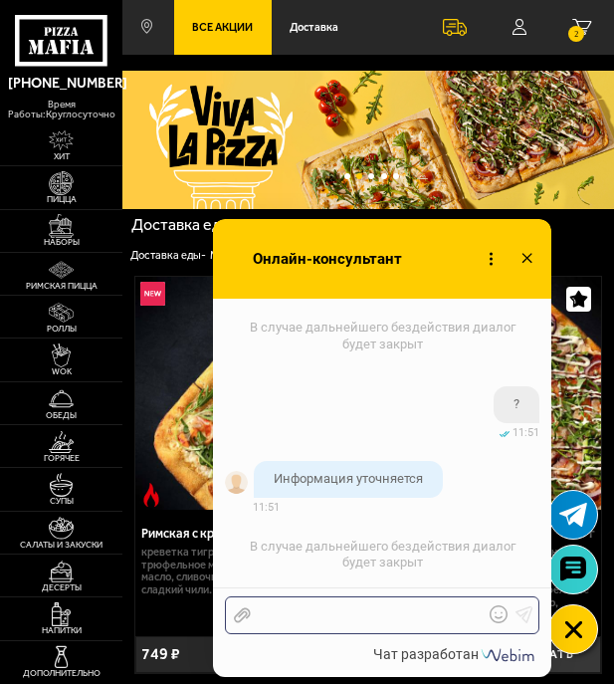
click at [303, 613] on div at bounding box center [367, 615] width 233 height 18
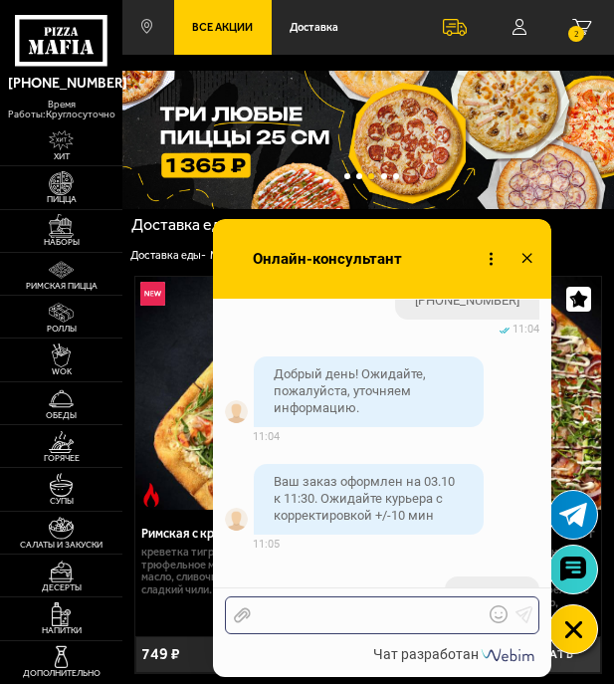
scroll to position [2379, 0]
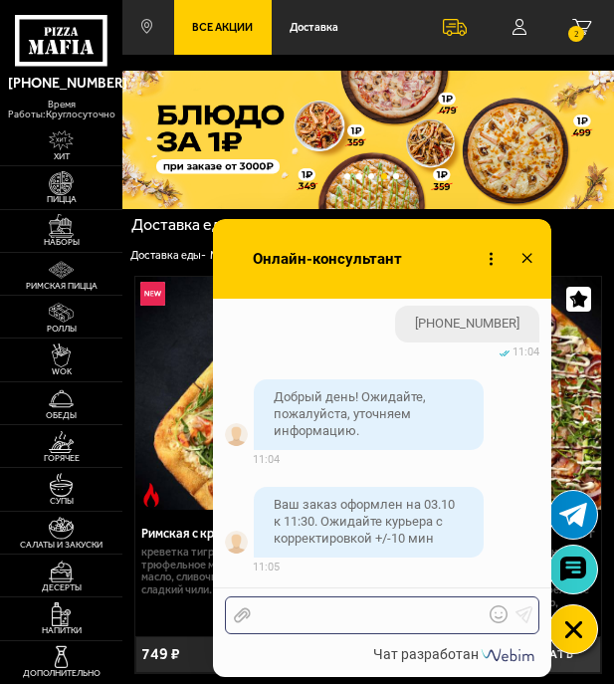
click at [363, 606] on div at bounding box center [367, 615] width 233 height 18
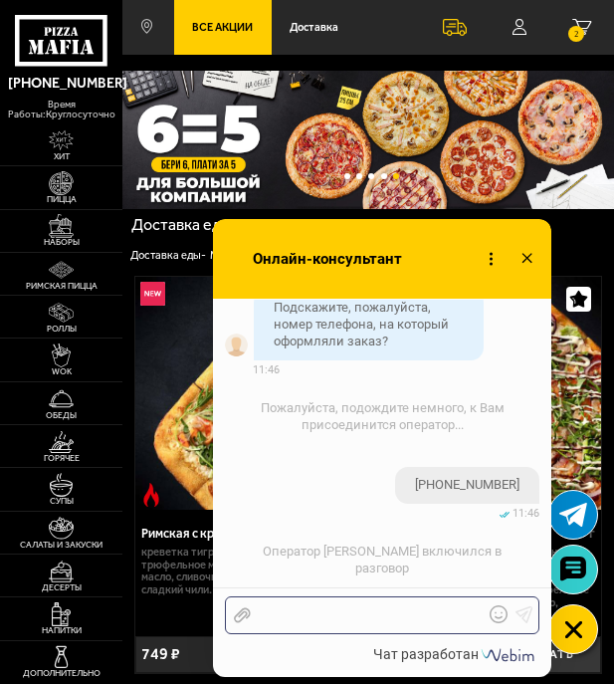
scroll to position [5899, 0]
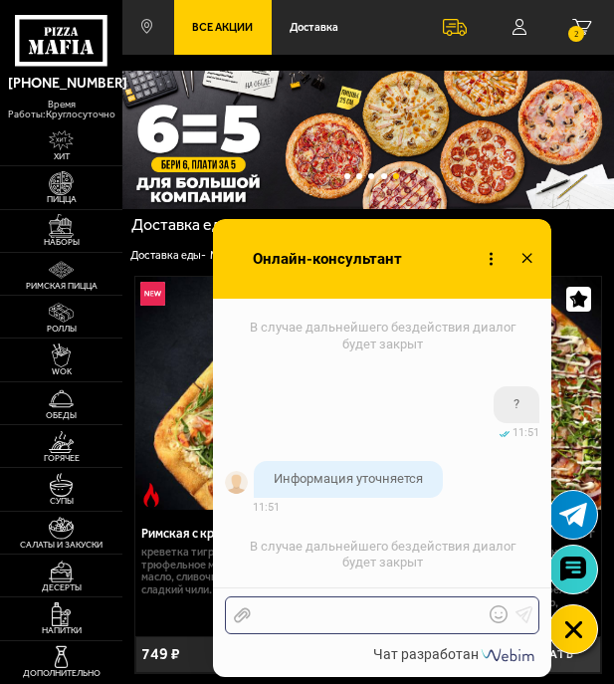
click at [443, 617] on div at bounding box center [367, 615] width 233 height 18
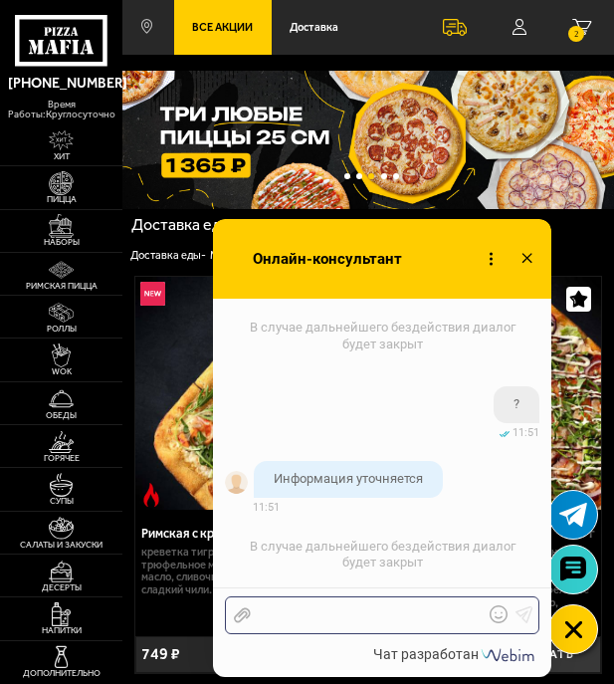
click at [372, 608] on div at bounding box center [367, 615] width 233 height 18
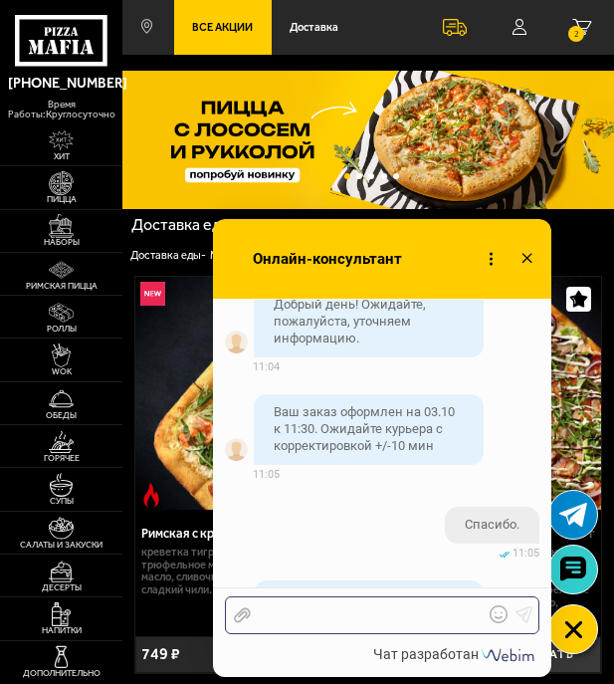
scroll to position [2424, 0]
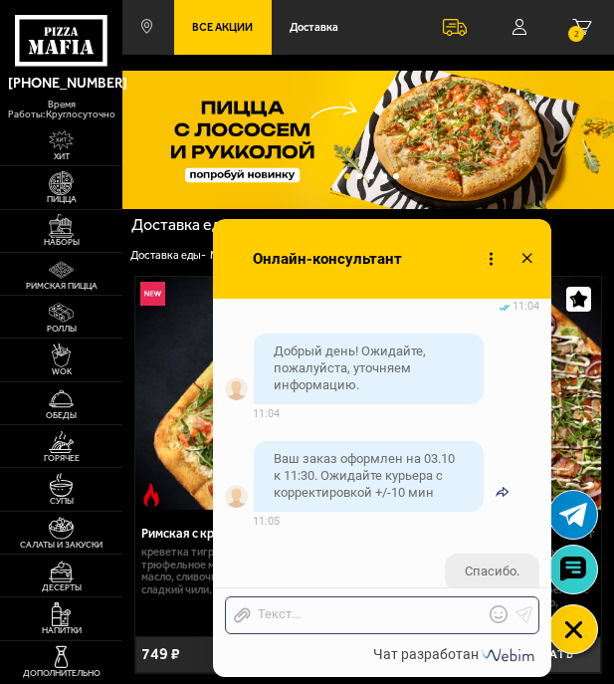
click at [496, 499] on icon at bounding box center [503, 492] width 14 height 14
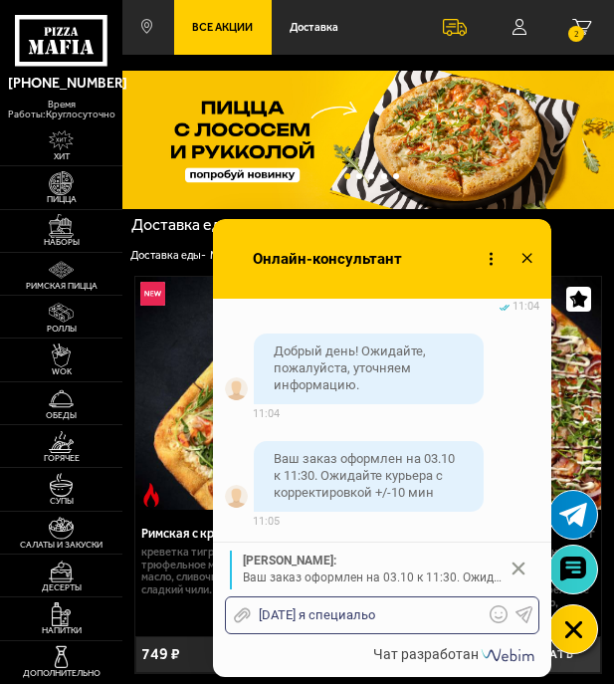
drag, startPoint x: 338, startPoint y: 618, endPoint x: 367, endPoint y: 616, distance: 28.9
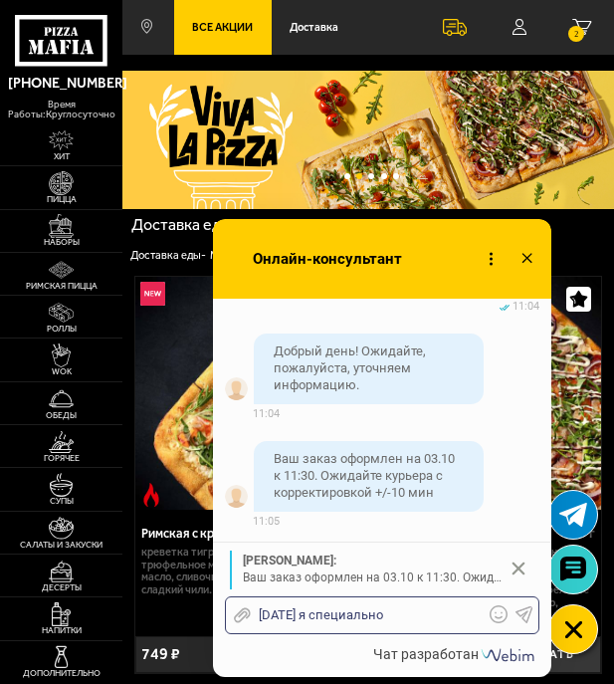
click at [407, 612] on div "[DATE] я специально" at bounding box center [367, 615] width 233 height 18
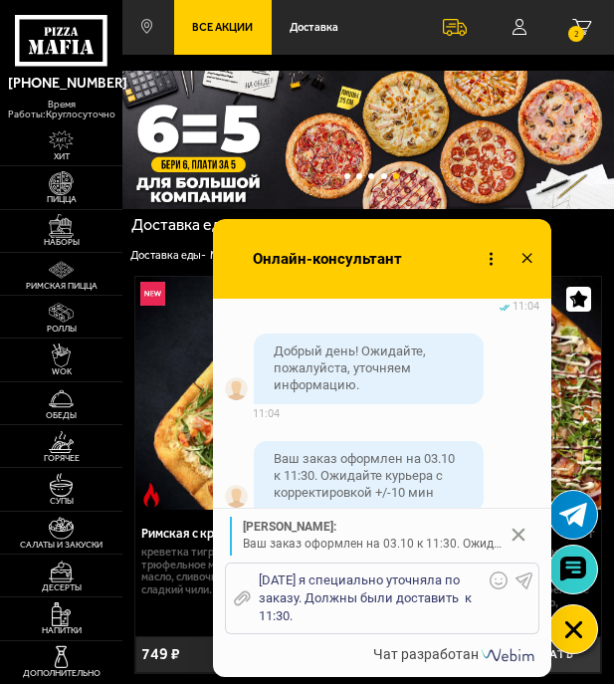
click at [522, 579] on icon at bounding box center [525, 580] width 18 height 18
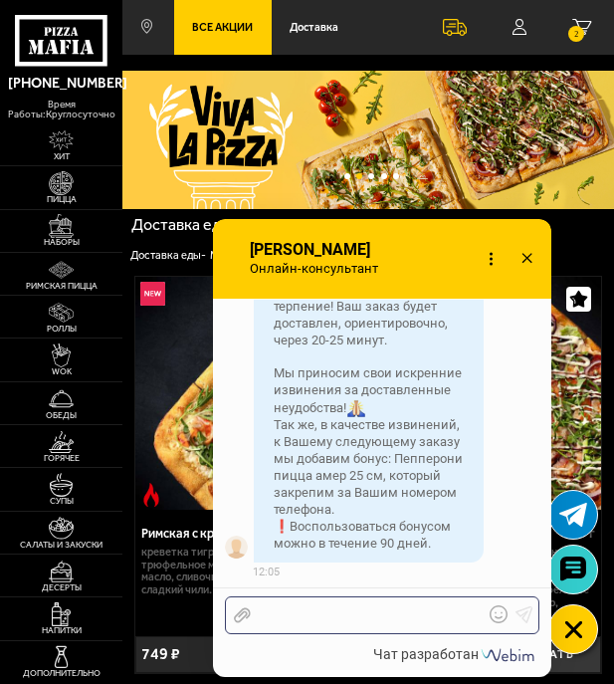
scroll to position [6494, 0]
click at [548, 588] on div "Отправить файл Текст..." at bounding box center [382, 613] width 338 height 53
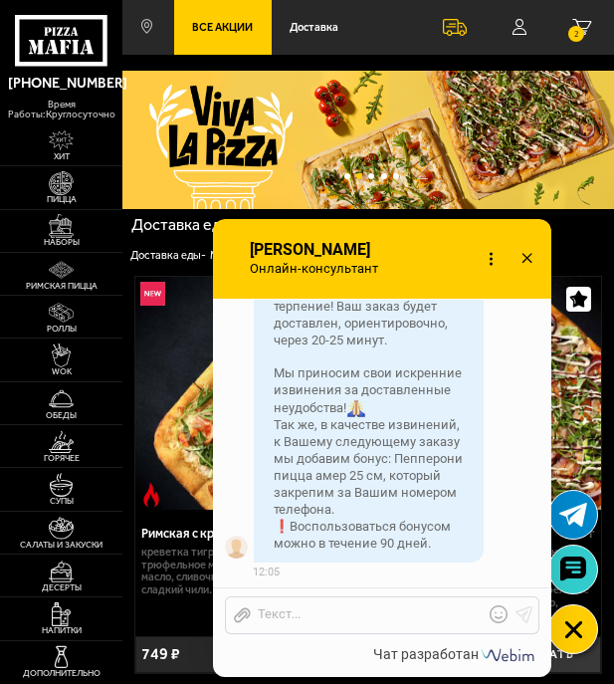
click at [548, 588] on div "Отправить файл Текст..." at bounding box center [382, 613] width 338 height 53
click at [329, 608] on div at bounding box center [367, 615] width 233 height 18
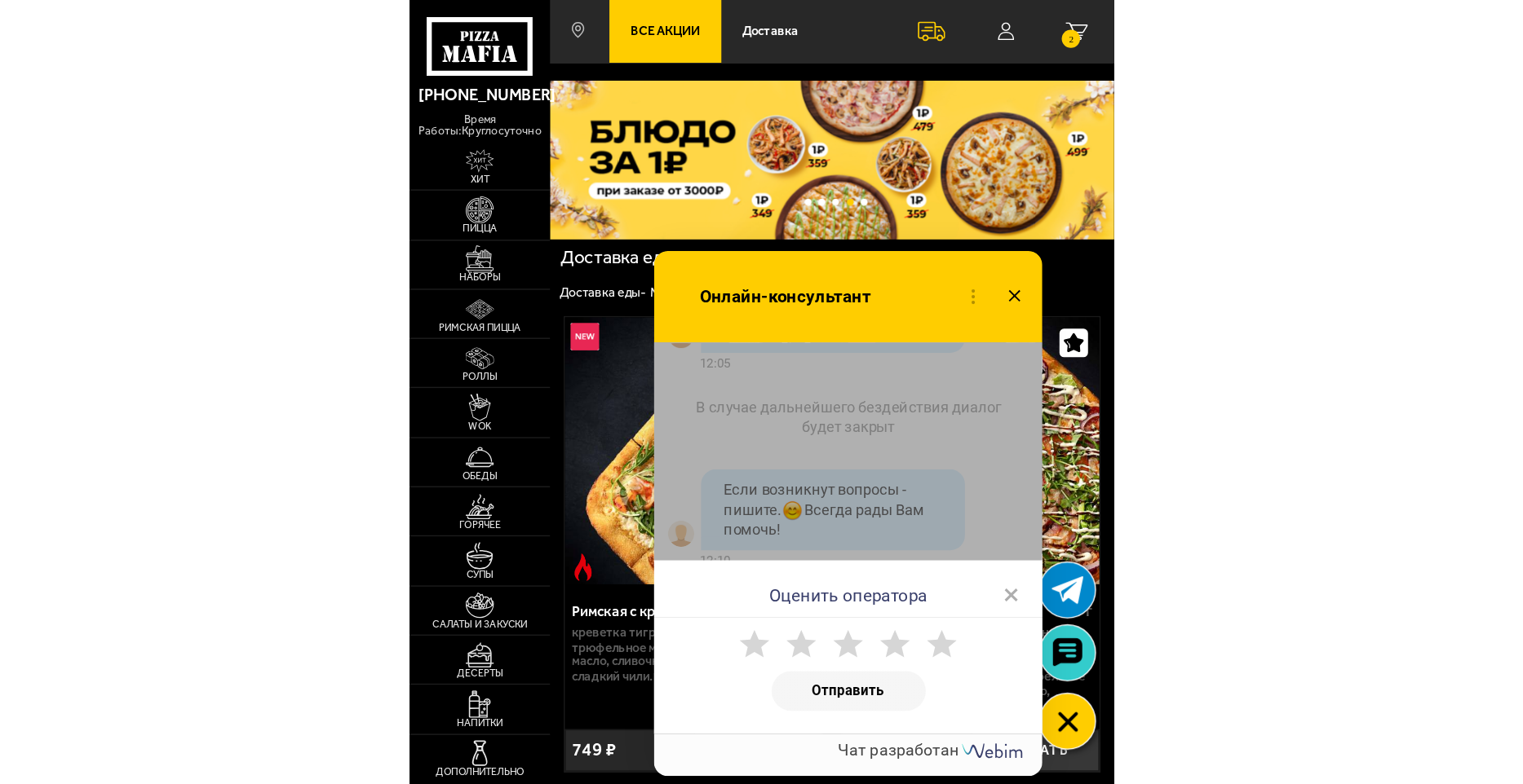
scroll to position [5554, 0]
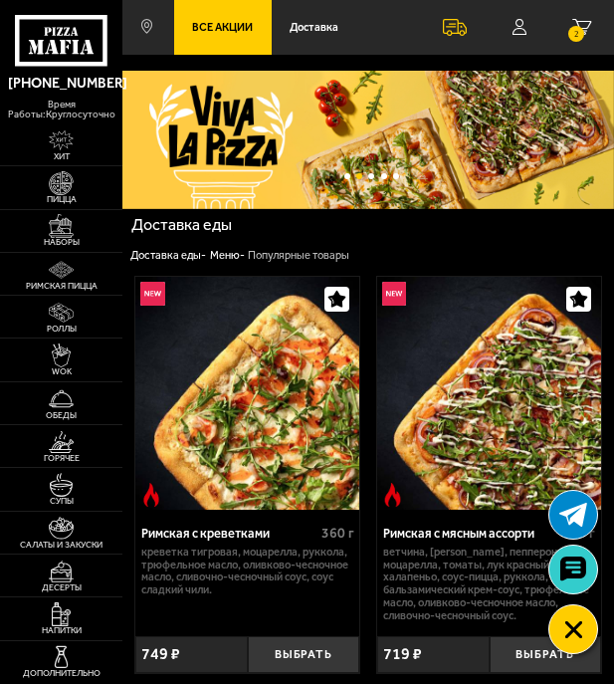
click at [332, 608] on div "Римская с креветками 360 г креветка тигровая, моцарелла, руккола, трюфельное ма…" at bounding box center [247, 574] width 224 height 113
